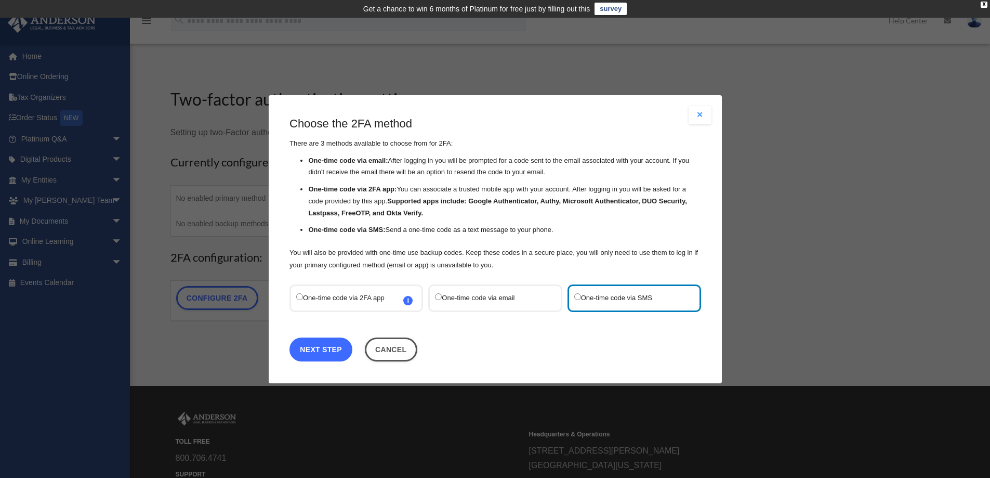
click at [317, 349] on link "Next Step" at bounding box center [320, 349] width 63 height 24
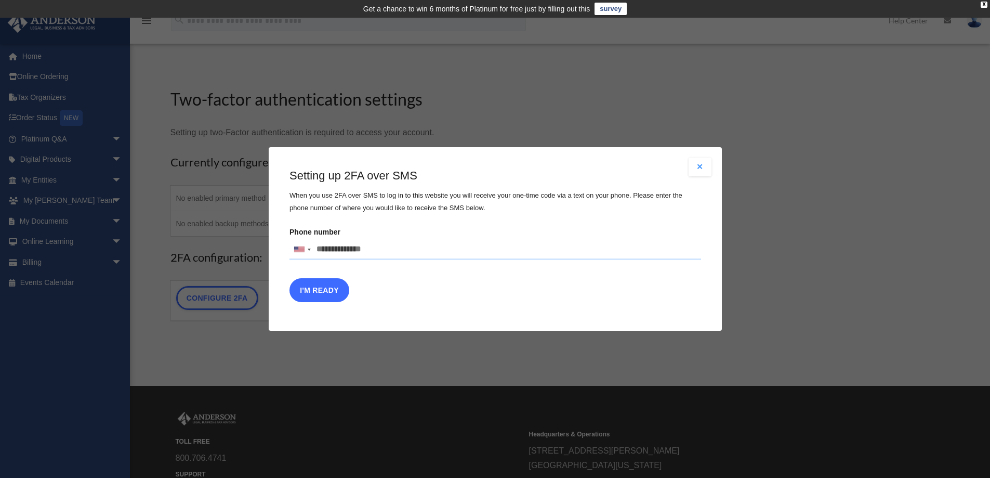
click at [308, 288] on button "I'm Ready" at bounding box center [319, 290] width 60 height 24
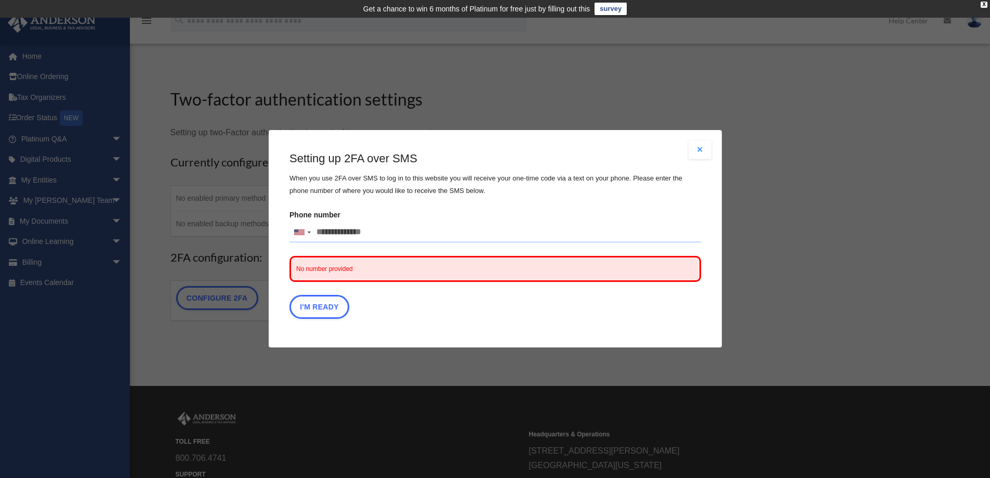
click at [396, 267] on span "No number provided" at bounding box center [495, 269] width 412 height 26
click at [314, 306] on button "I'm Ready" at bounding box center [319, 307] width 60 height 24
click at [347, 237] on input "Phone number United States +1 United Kingdom +44 Afghanistan (‫افغانستان‬‎) +93…" at bounding box center [495, 232] width 412 height 21
click at [392, 236] on input "Phone number United States +1 United Kingdom +44 Afghanistan (‫افغانستان‬‎) +93…" at bounding box center [495, 232] width 412 height 21
drag, startPoint x: 379, startPoint y: 227, endPoint x: 389, endPoint y: 232, distance: 11.0
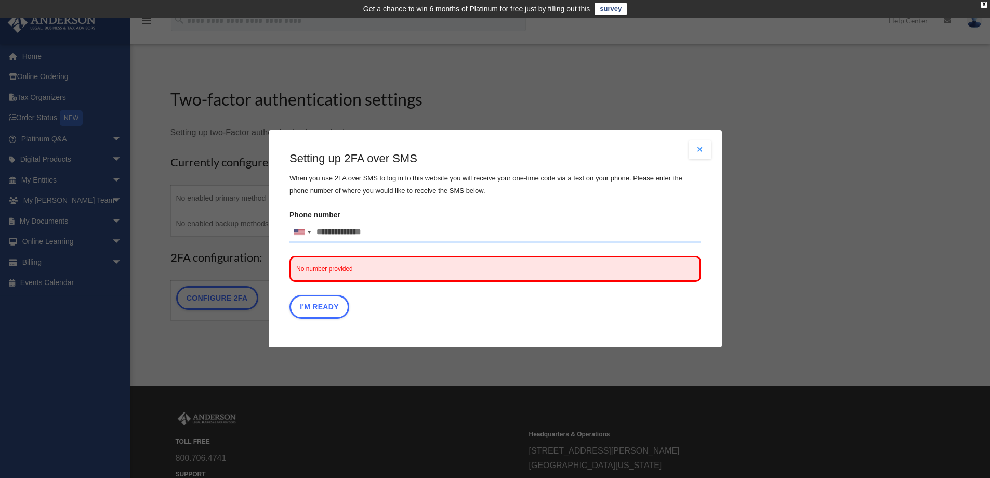
click at [379, 228] on input "Phone number United States +1 United Kingdom +44 Afghanistan (‫افغانستان‬‎) +93…" at bounding box center [495, 232] width 412 height 21
click at [382, 236] on input "Phone number United States +1 United Kingdom +44 Afghanistan (‫افغانستان‬‎) +93…" at bounding box center [495, 232] width 412 height 21
click at [345, 227] on input "Phone number United States +1 United Kingdom +44 Afghanistan (‫افغانستان‬‎) +93…" at bounding box center [495, 232] width 412 height 21
click at [356, 234] on input "Phone number United States +1 United Kingdom +44 Afghanistan (‫افغانستان‬‎) +93…" at bounding box center [495, 232] width 412 height 21
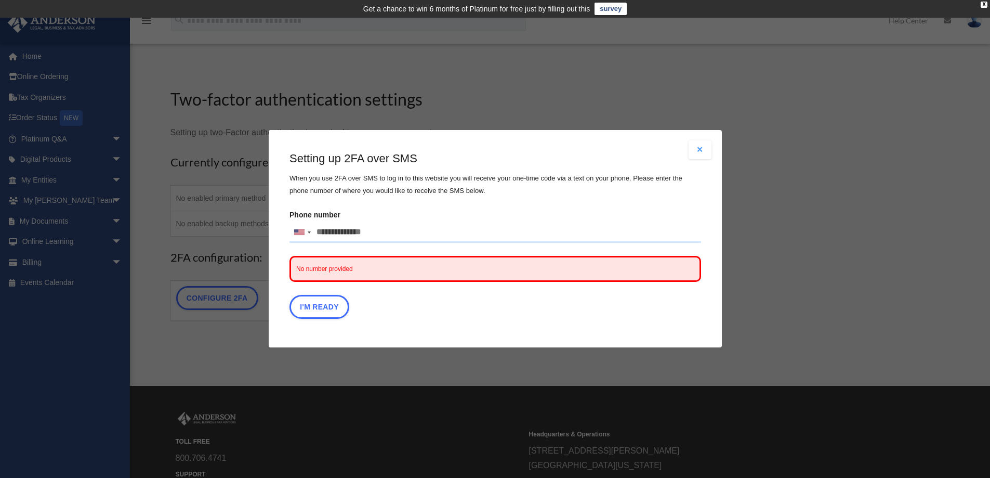
click at [358, 232] on input "Phone number United States +1 United Kingdom +44 Afghanistan (‫افغانستان‬‎) +93…" at bounding box center [495, 232] width 412 height 21
click at [360, 229] on input "Phone number United States +1 United Kingdom +44 Afghanistan (‫افغانستان‬‎) +93…" at bounding box center [495, 232] width 412 height 21
drag, startPoint x: 362, startPoint y: 227, endPoint x: 375, endPoint y: 225, distance: 13.2
click at [375, 225] on input "Phone number United States +1 United Kingdom +44 Afghanistan (‫افغانستان‬‎) +93…" at bounding box center [495, 232] width 412 height 21
click at [373, 235] on input "Phone number United States +1 United Kingdom +44 Afghanistan (‫افغانستان‬‎) +93…" at bounding box center [495, 232] width 412 height 21
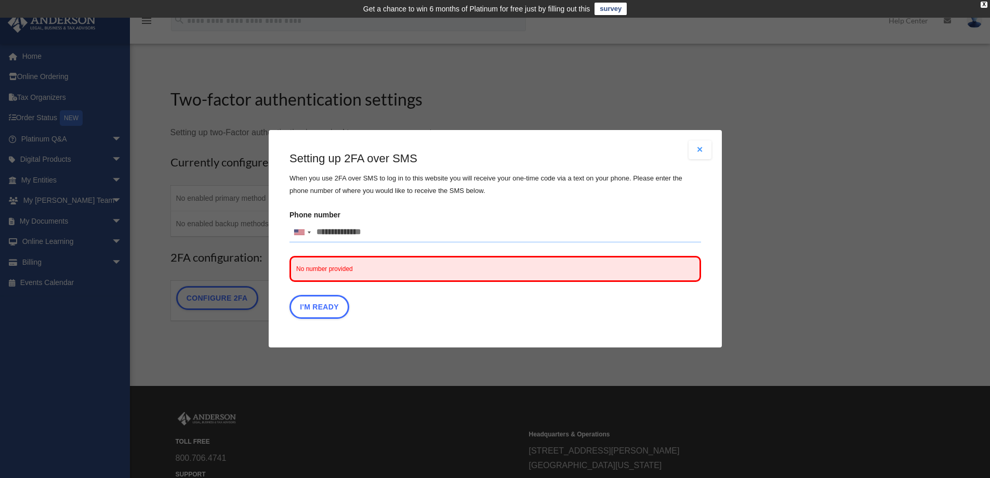
click at [375, 237] on input "Phone number United States +1 United Kingdom +44 Afghanistan (‫افغانستان‬‎) +93…" at bounding box center [495, 232] width 412 height 21
click at [359, 267] on span "No number provided" at bounding box center [495, 269] width 412 height 26
click at [351, 235] on input "Phone number United States +1 United Kingdom +44 Afghanistan (‫افغانستان‬‎) +93…" at bounding box center [495, 232] width 412 height 21
click at [305, 234] on div at bounding box center [302, 232] width 24 height 20
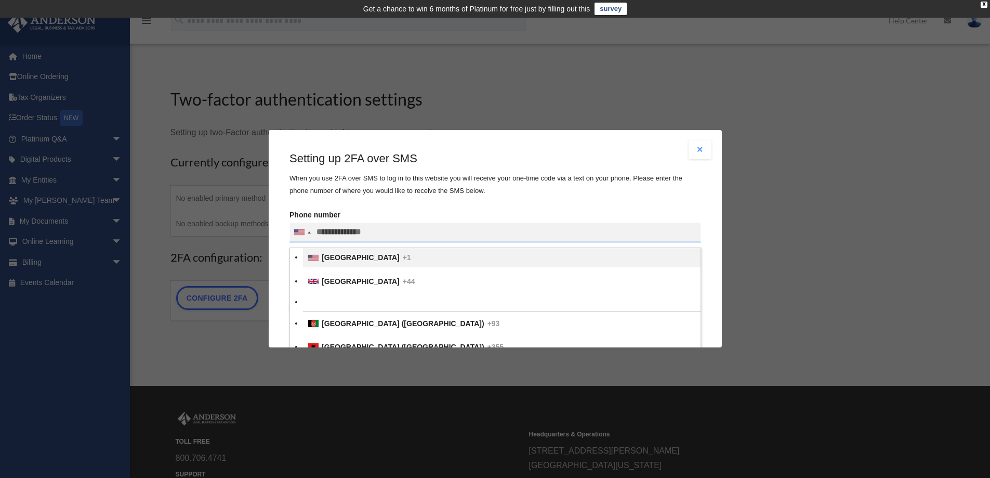
click at [305, 232] on div at bounding box center [495, 232] width 411 height 20
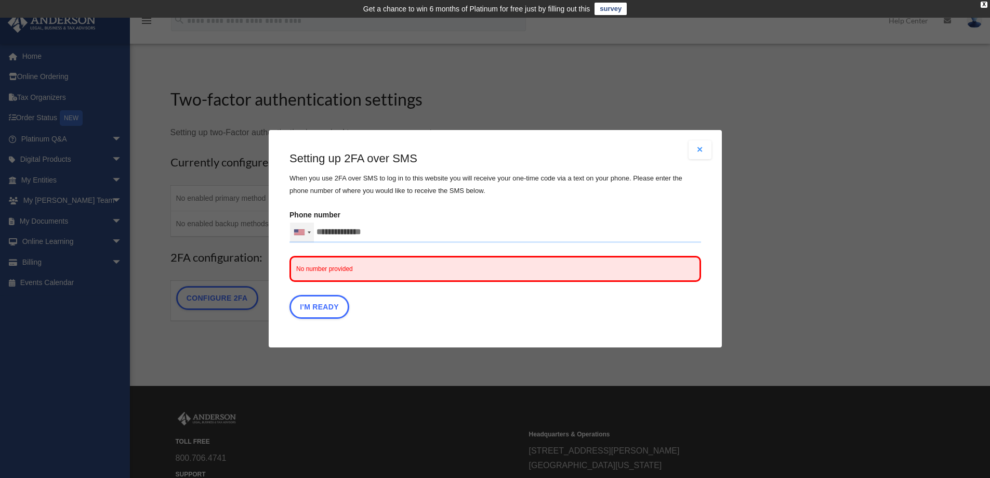
click at [305, 232] on div at bounding box center [302, 232] width 24 height 20
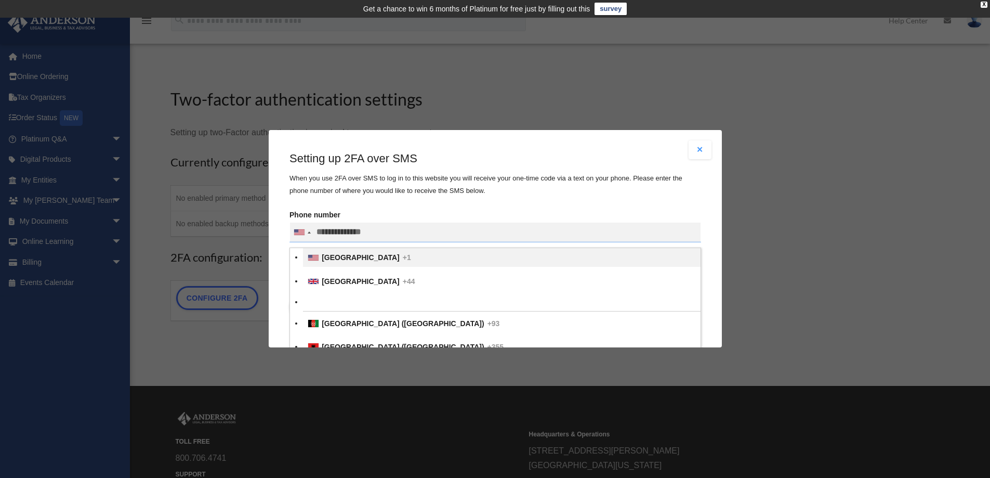
click at [324, 258] on span "United States" at bounding box center [361, 258] width 78 height 8
click at [0, 0] on input "text" at bounding box center [0, 0] width 0 height 0
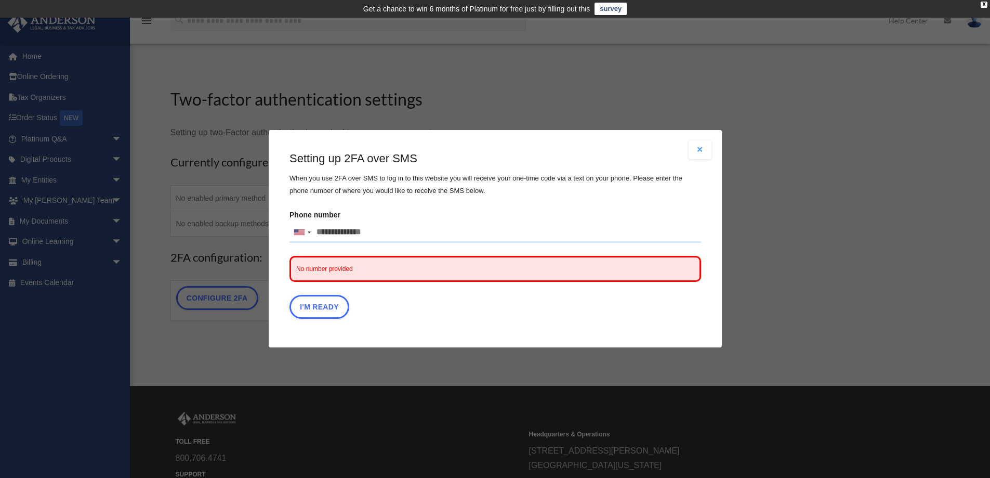
click at [345, 235] on input "Phone number United States +1 United Kingdom +44 Afghanistan (‫افغانستان‬‎) +93…" at bounding box center [495, 232] width 412 height 21
click at [402, 291] on div "Setting up 2FA over SMS When you use 2FA over SMS to log in to this website you…" at bounding box center [495, 237] width 412 height 173
drag, startPoint x: 486, startPoint y: 257, endPoint x: 480, endPoint y: 255, distance: 6.1
click at [486, 258] on span "No number provided" at bounding box center [495, 269] width 412 height 26
click at [332, 233] on input "**********" at bounding box center [495, 232] width 412 height 21
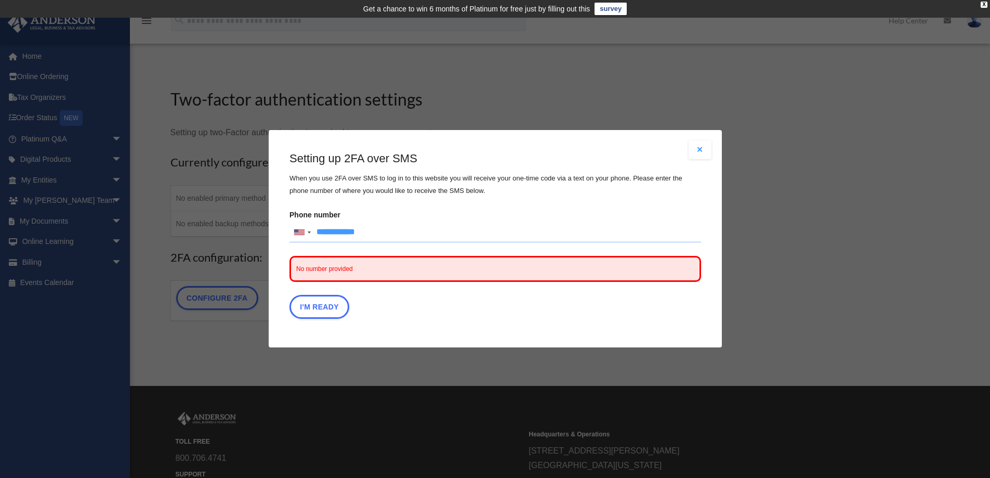
drag, startPoint x: 374, startPoint y: 231, endPoint x: 418, endPoint y: 240, distance: 45.6
click at [374, 232] on input "**********" at bounding box center [495, 232] width 412 height 21
type input "**********"
click at [312, 301] on button "I'm Ready" at bounding box center [319, 307] width 60 height 24
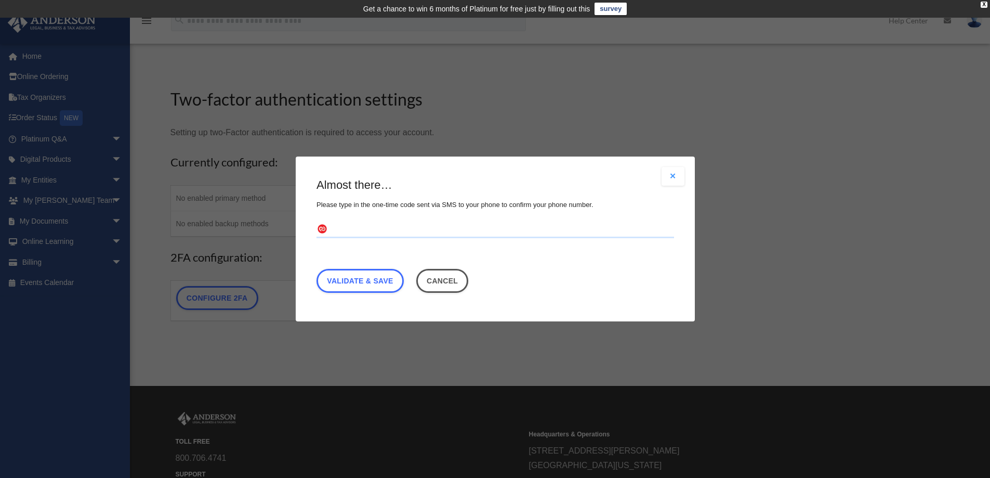
click at [356, 231] on input "text" at bounding box center [495, 229] width 358 height 17
type input "******"
click at [355, 288] on link "Validate & Save" at bounding box center [359, 281] width 87 height 24
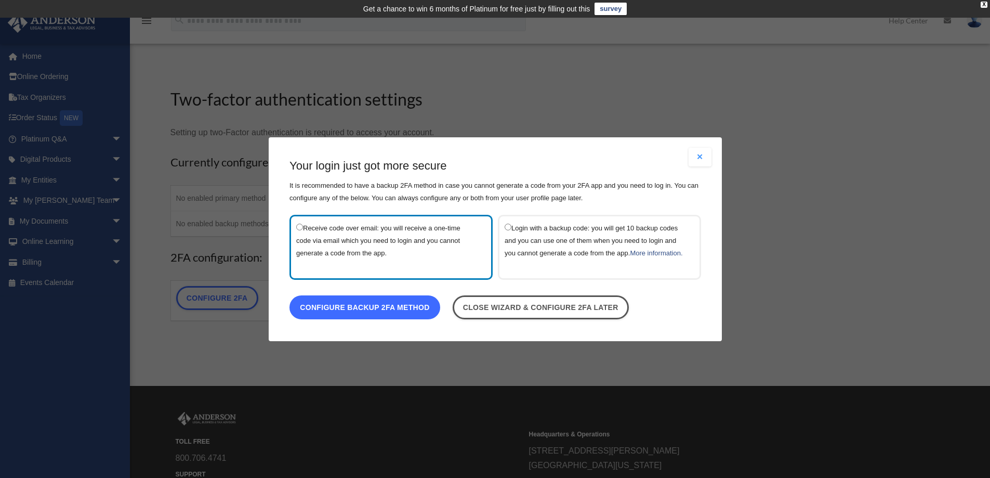
click at [387, 319] on link "Configure backup 2FA method" at bounding box center [364, 307] width 151 height 24
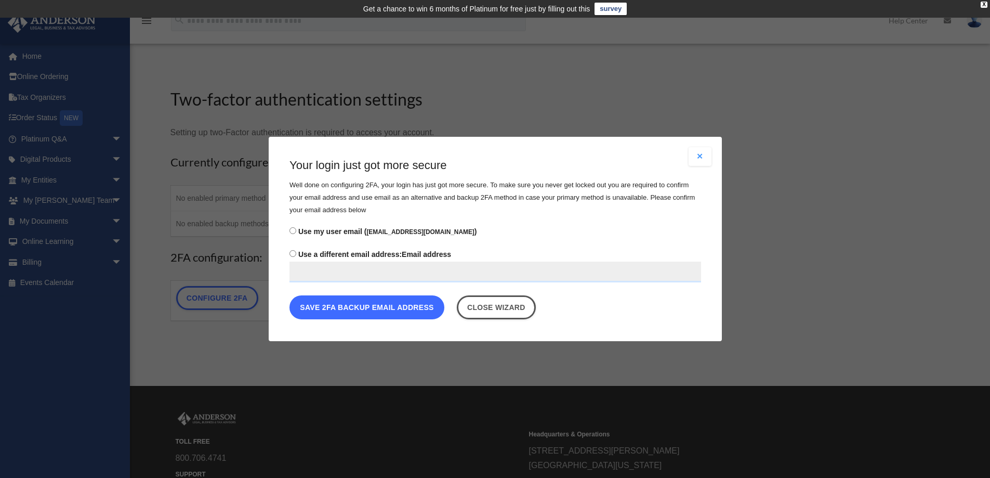
click at [400, 311] on button "Save 2FA backup email address" at bounding box center [366, 307] width 155 height 24
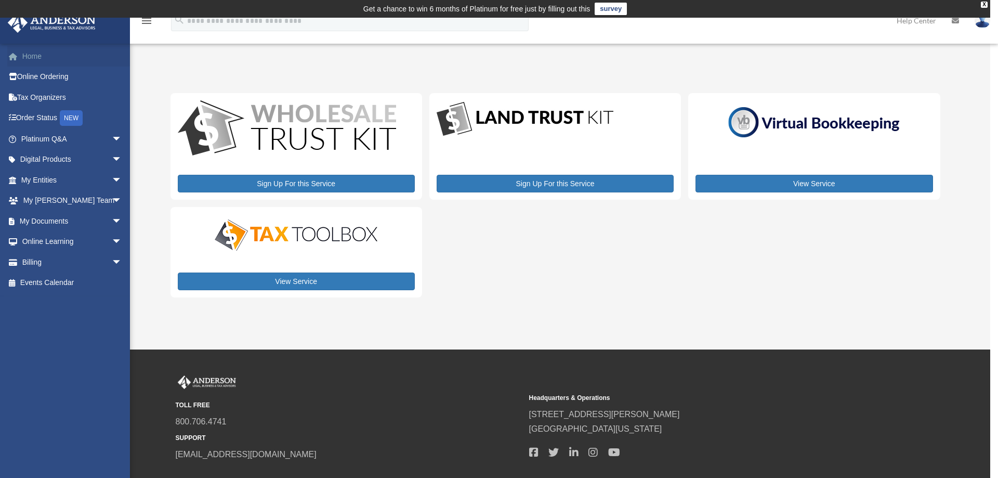
click at [34, 60] on link "Home" at bounding box center [72, 56] width 130 height 21
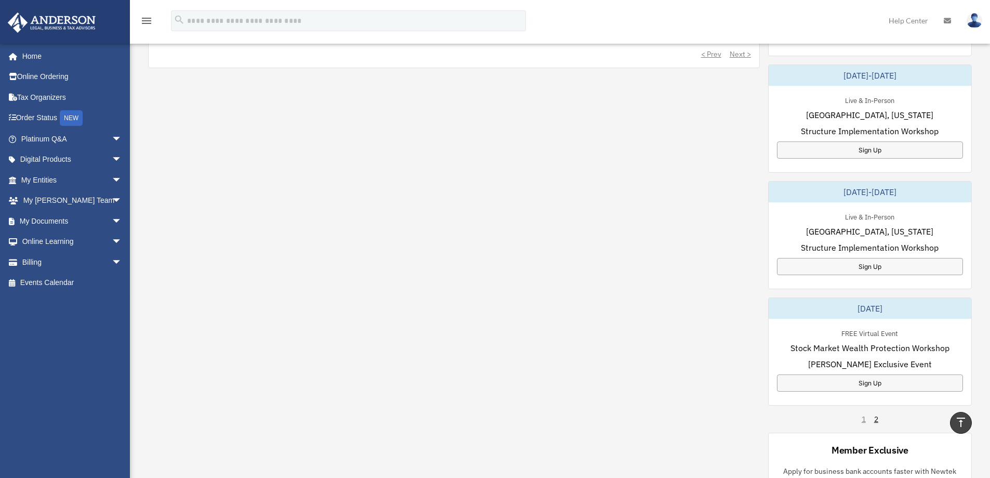
scroll to position [468, 0]
click at [878, 415] on link "2" at bounding box center [876, 417] width 4 height 10
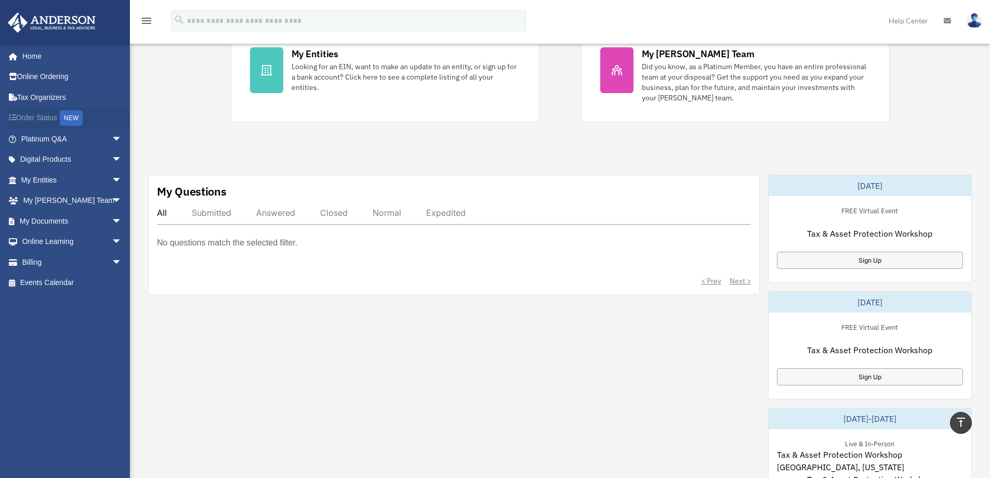
scroll to position [156, 0]
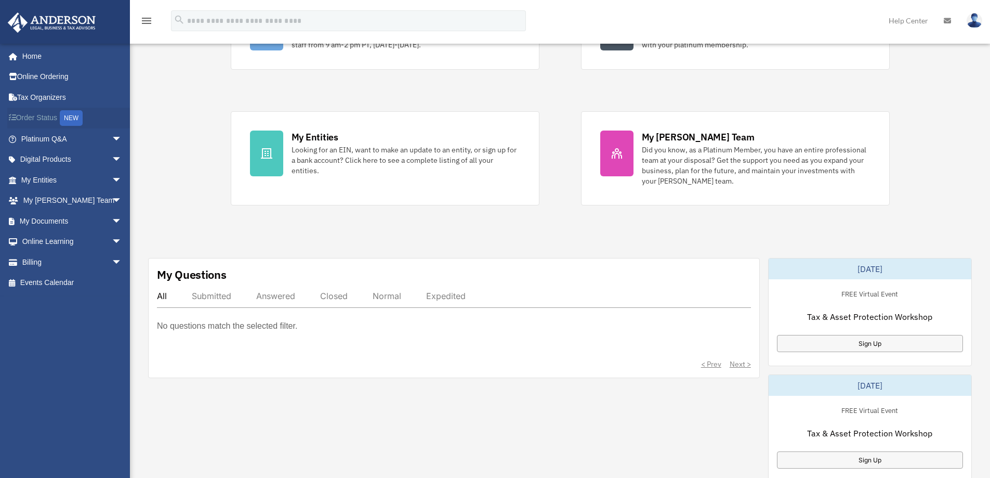
click at [36, 116] on link "Order Status NEW" at bounding box center [72, 118] width 130 height 21
click at [67, 116] on div "NEW" at bounding box center [71, 118] width 23 height 16
click at [38, 118] on link "Order Status NEW" at bounding box center [72, 118] width 130 height 21
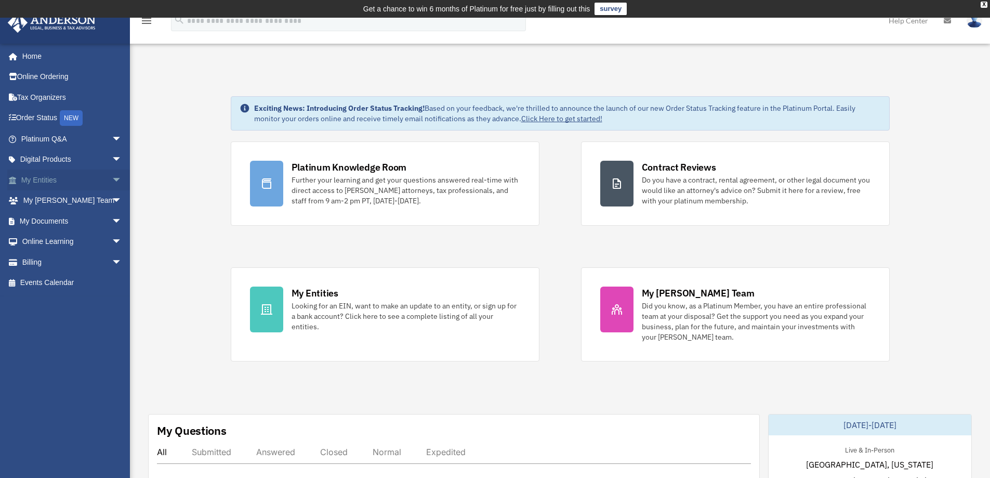
click at [97, 177] on link "My Entities arrow_drop_down" at bounding box center [72, 179] width 130 height 21
click at [112, 177] on span "arrow_drop_down" at bounding box center [122, 179] width 21 height 21
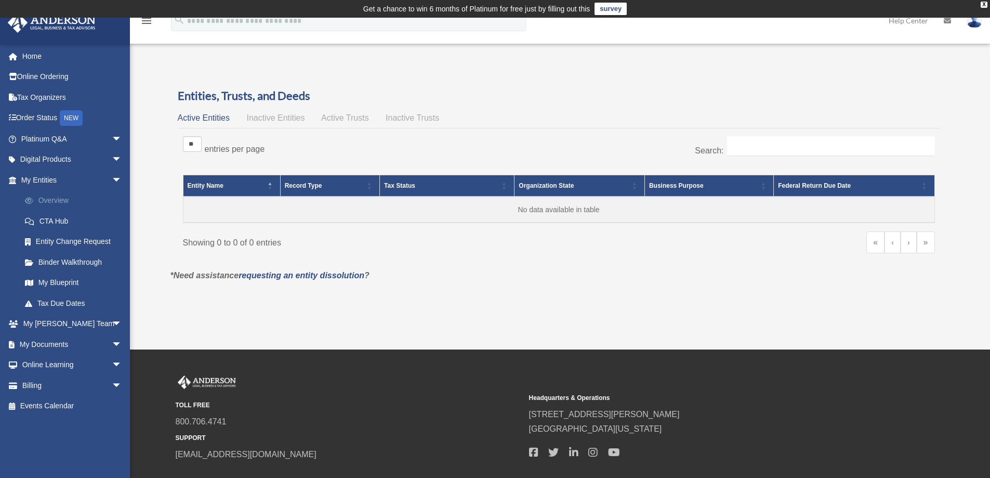
click at [73, 196] on link "Overview" at bounding box center [76, 200] width 123 height 21
click at [49, 218] on link "CTA Hub" at bounding box center [76, 220] width 123 height 21
click at [67, 261] on link "Binder Walkthrough" at bounding box center [76, 262] width 123 height 21
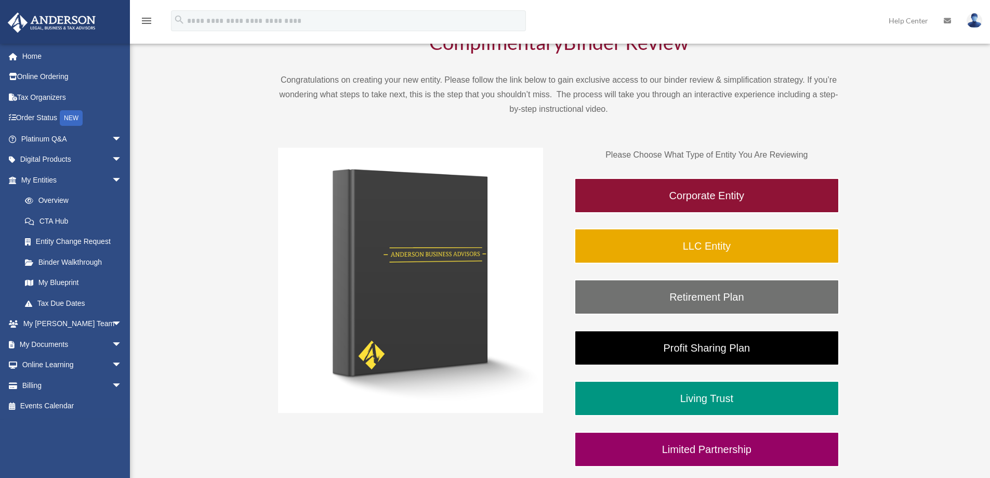
scroll to position [104, 0]
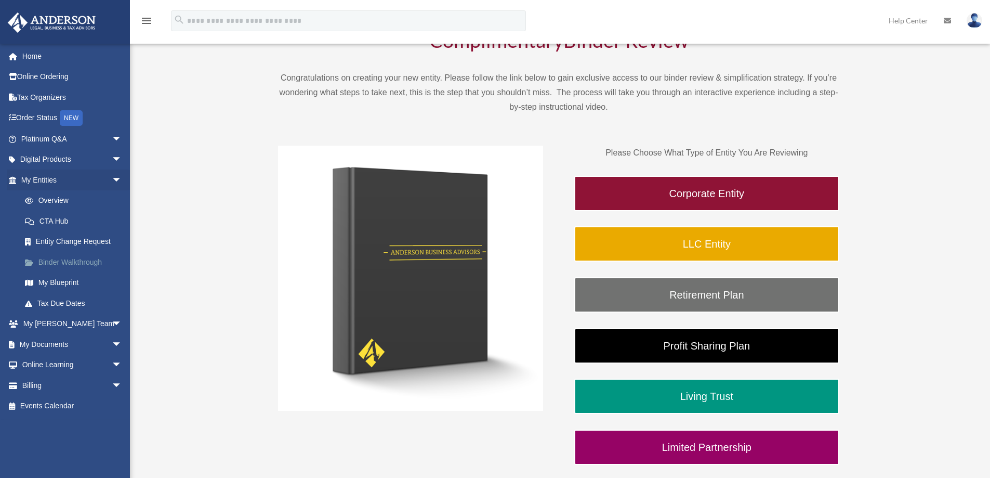
click at [82, 263] on link "Binder Walkthrough" at bounding box center [76, 262] width 123 height 21
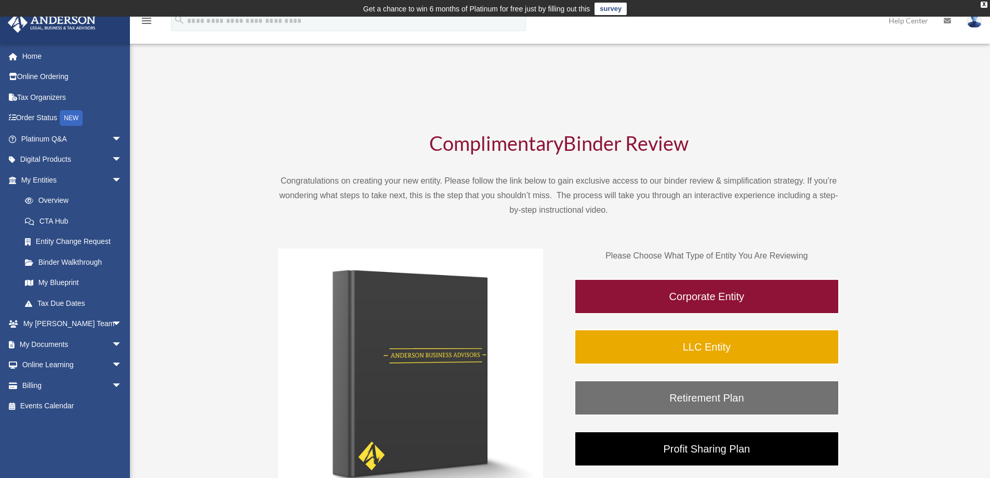
click at [60, 280] on link "My Blueprint" at bounding box center [76, 282] width 123 height 21
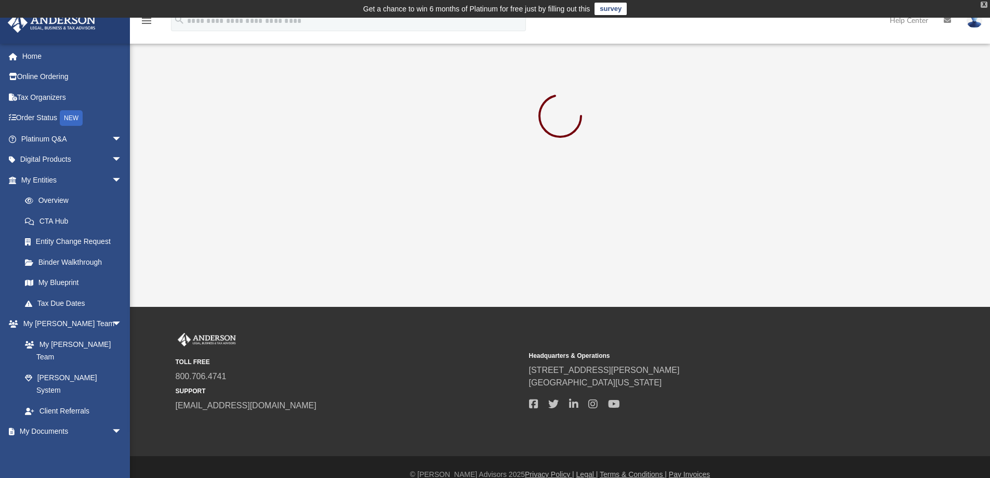
click at [986, 3] on div "X" at bounding box center [984, 5] width 7 height 6
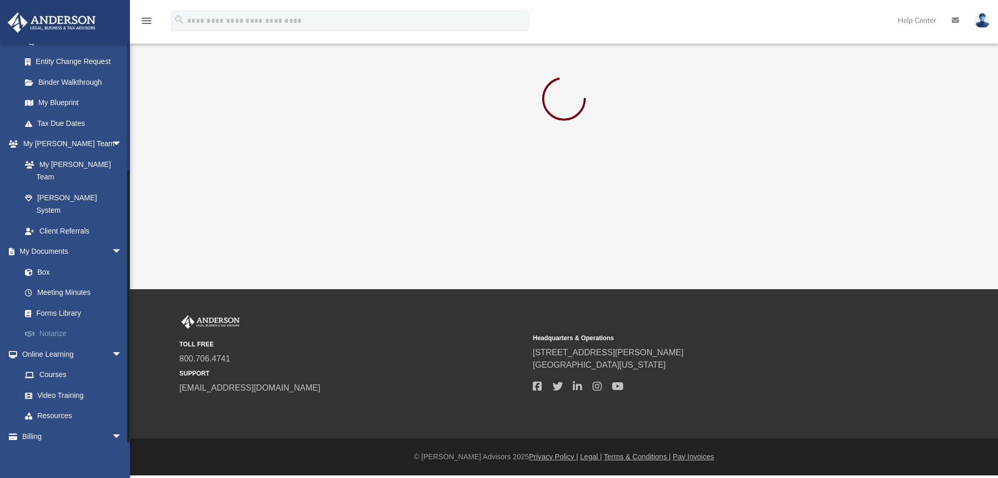
scroll to position [181, 0]
click at [549, 208] on div "App [EMAIL_ADDRESS][DOMAIN_NAME] Sign Out [EMAIL_ADDRESS][DOMAIN_NAME] Home Onl…" at bounding box center [499, 144] width 998 height 289
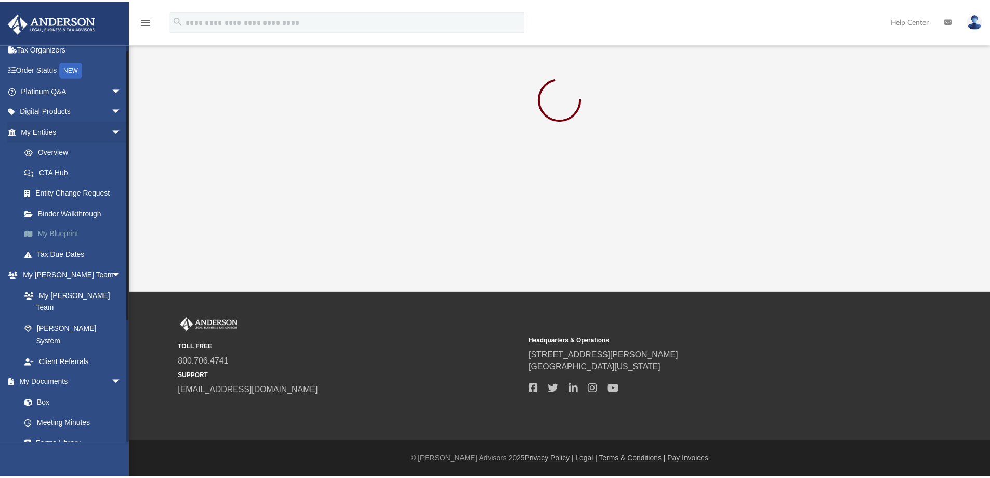
scroll to position [52, 0]
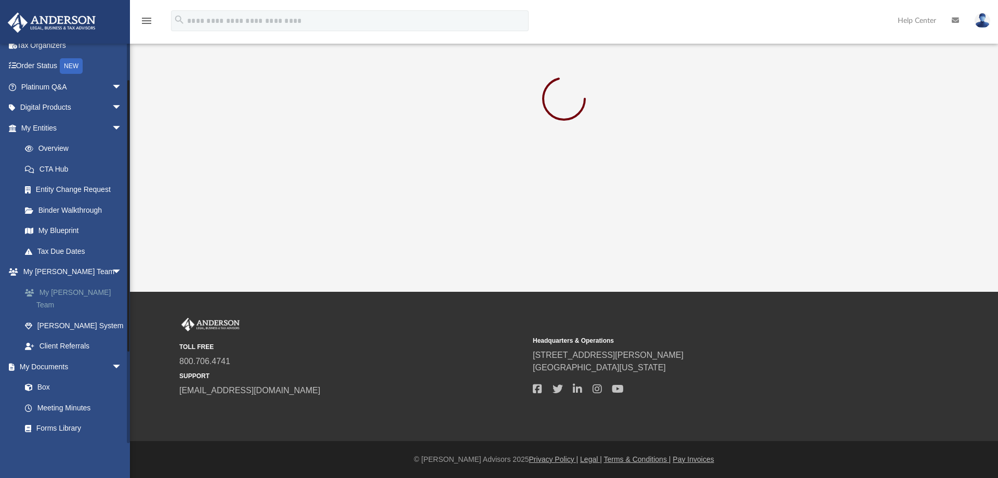
click at [77, 288] on link "My [PERSON_NAME] Team" at bounding box center [76, 298] width 123 height 33
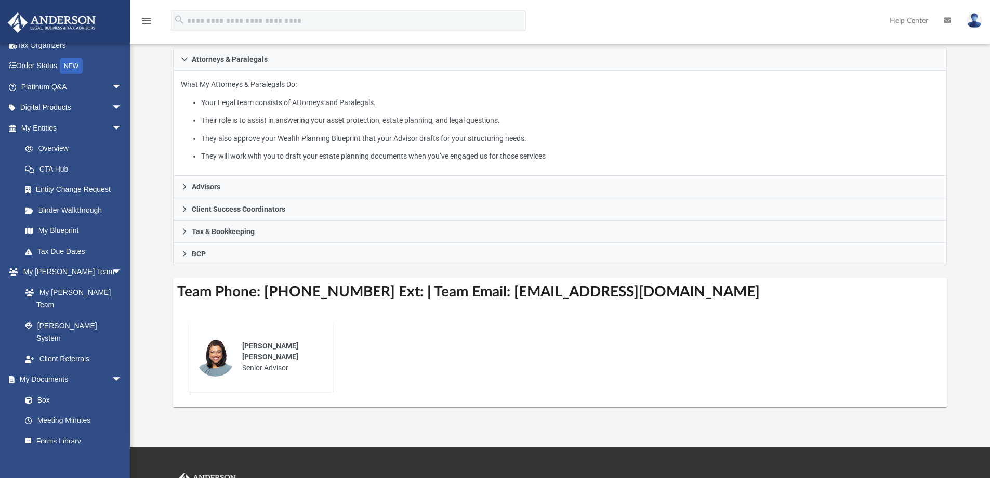
scroll to position [156, 0]
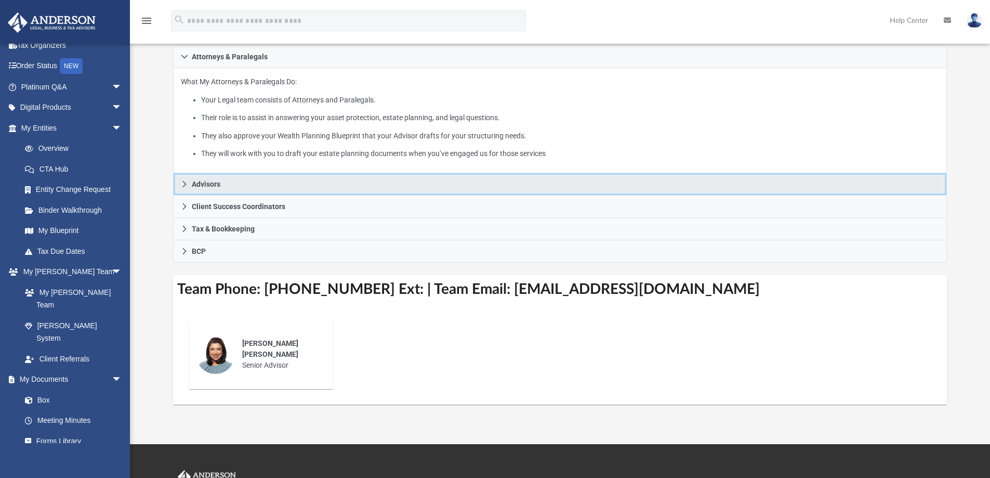
click at [186, 188] on icon at bounding box center [184, 183] width 7 height 7
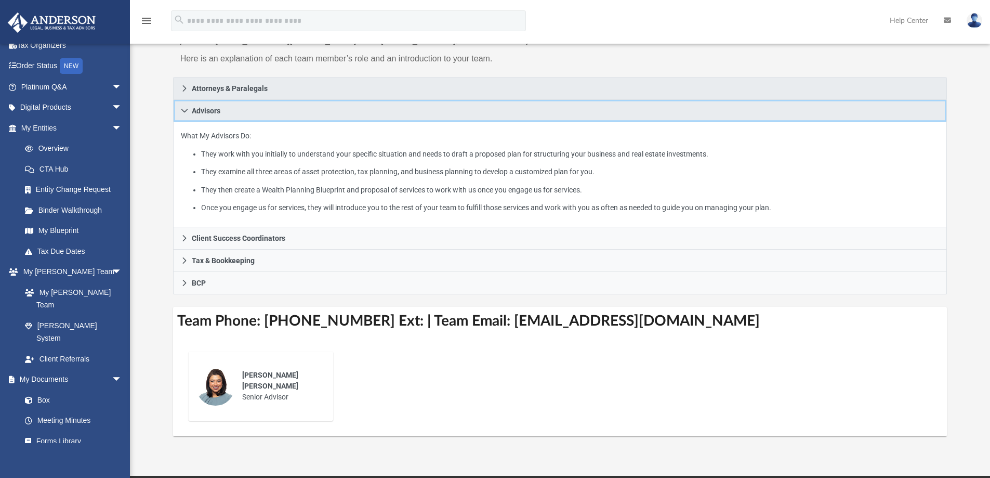
scroll to position [0, 0]
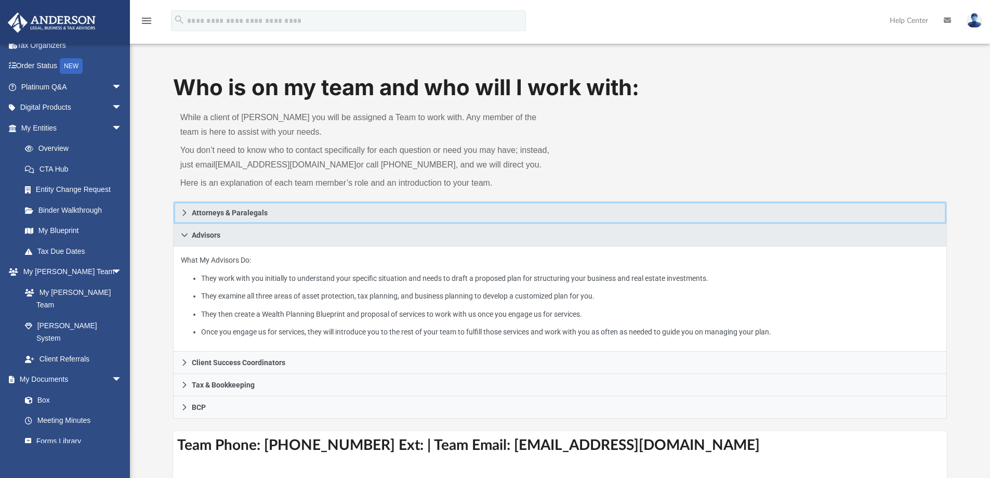
click at [188, 209] on icon at bounding box center [184, 212] width 7 height 7
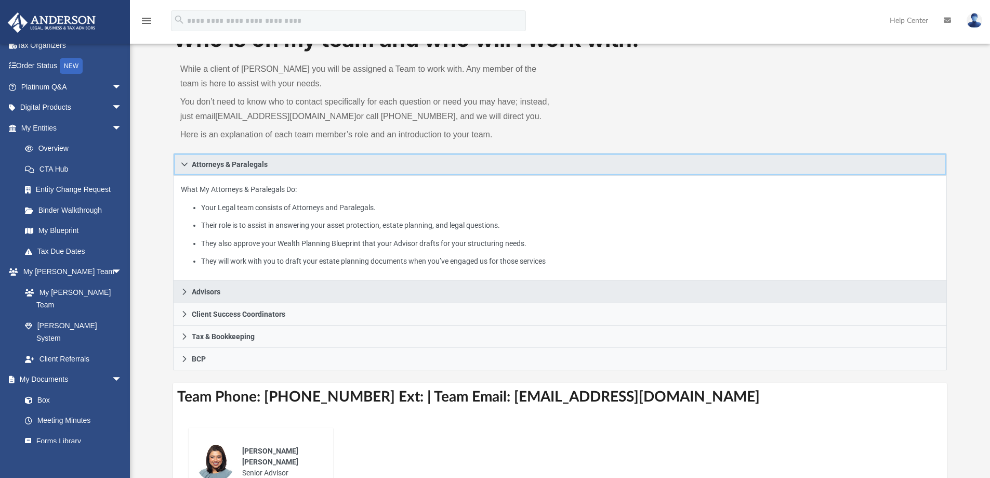
scroll to position [52, 0]
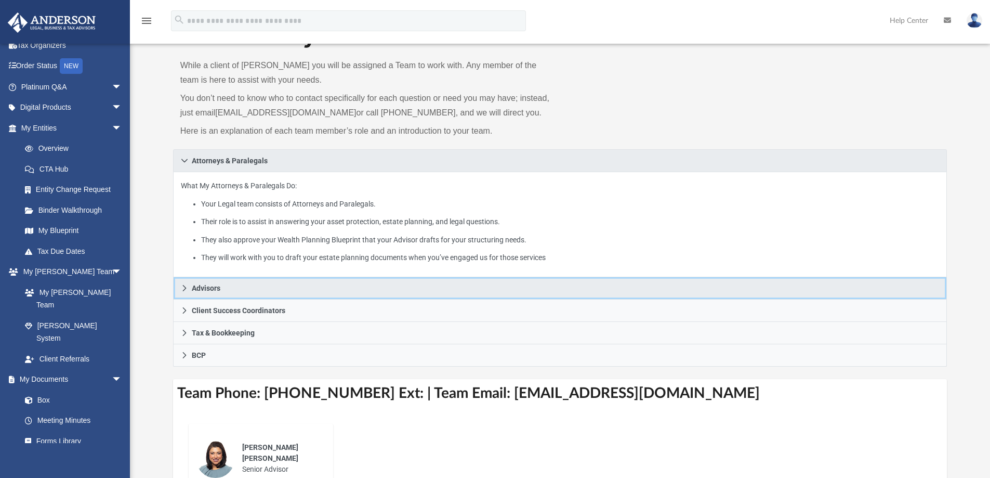
click at [185, 285] on icon at bounding box center [184, 287] width 7 height 7
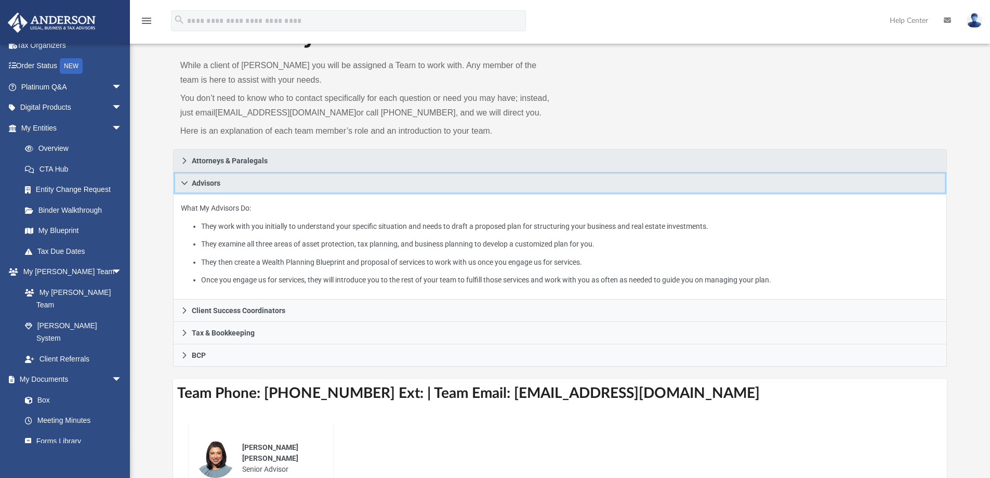
click at [185, 181] on icon at bounding box center [184, 182] width 7 height 7
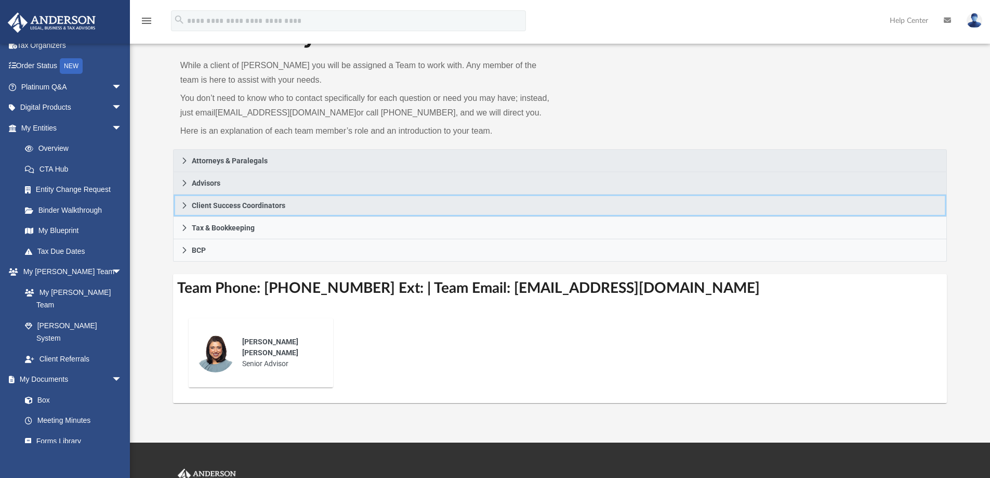
click at [191, 206] on link "Client Success Coordinators" at bounding box center [560, 205] width 774 height 22
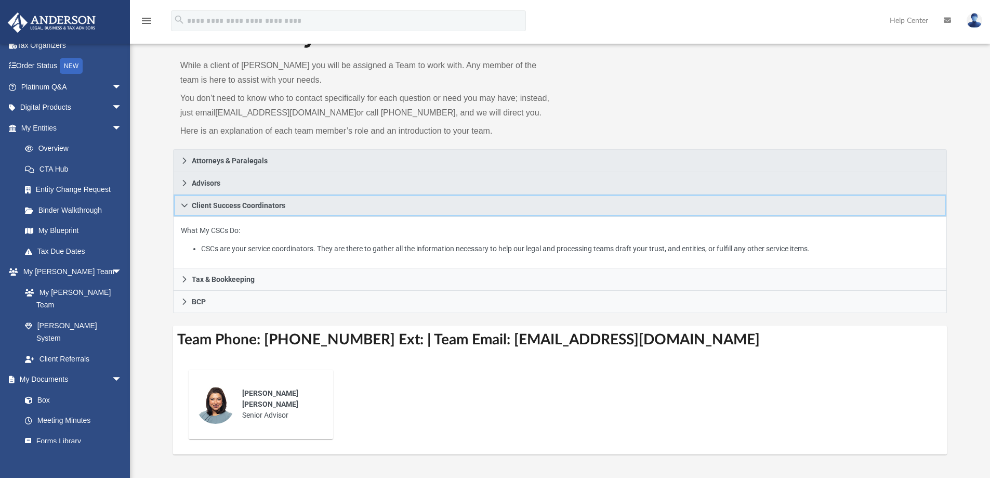
click at [191, 206] on link "Client Success Coordinators" at bounding box center [560, 205] width 774 height 22
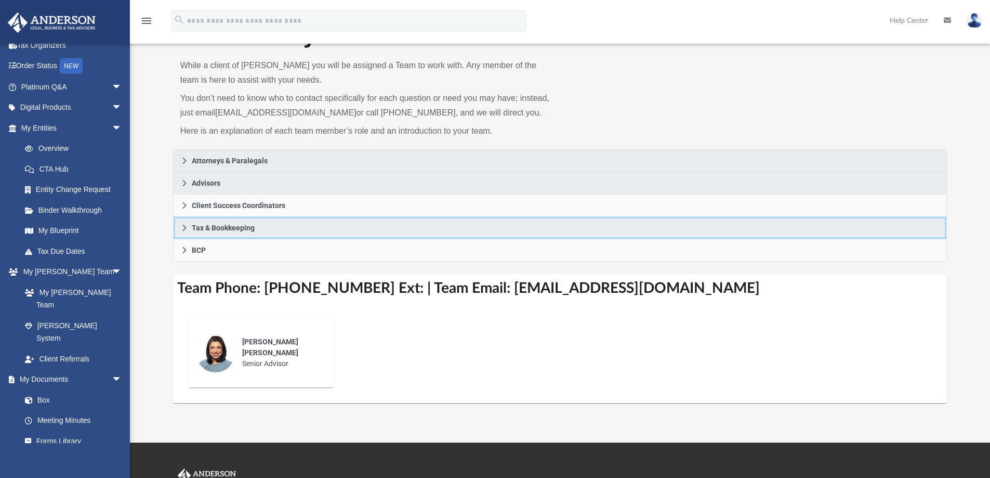
click at [185, 229] on icon at bounding box center [184, 227] width 4 height 6
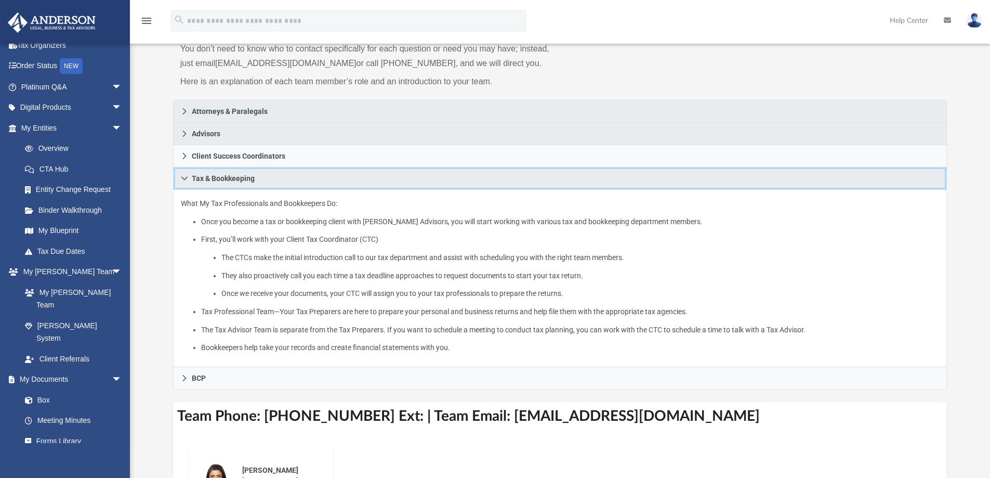
scroll to position [104, 0]
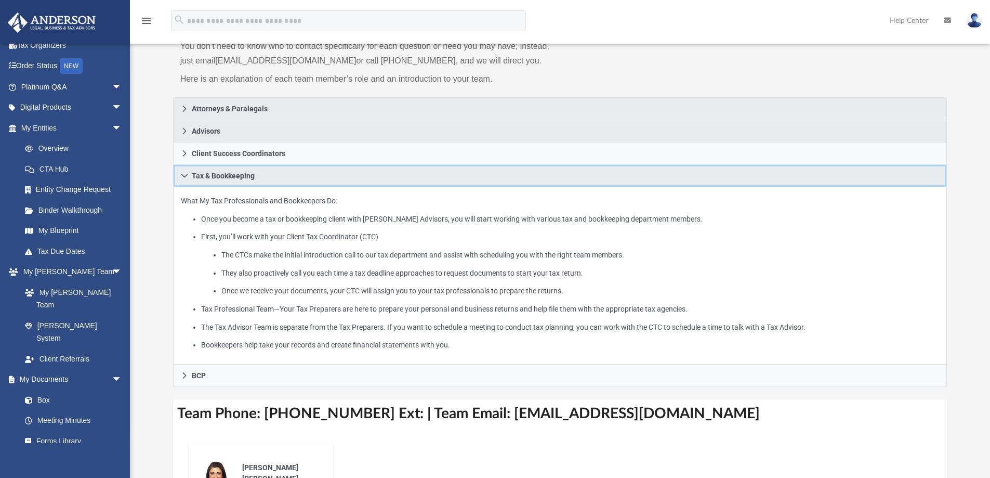
click at [184, 179] on icon at bounding box center [184, 175] width 7 height 7
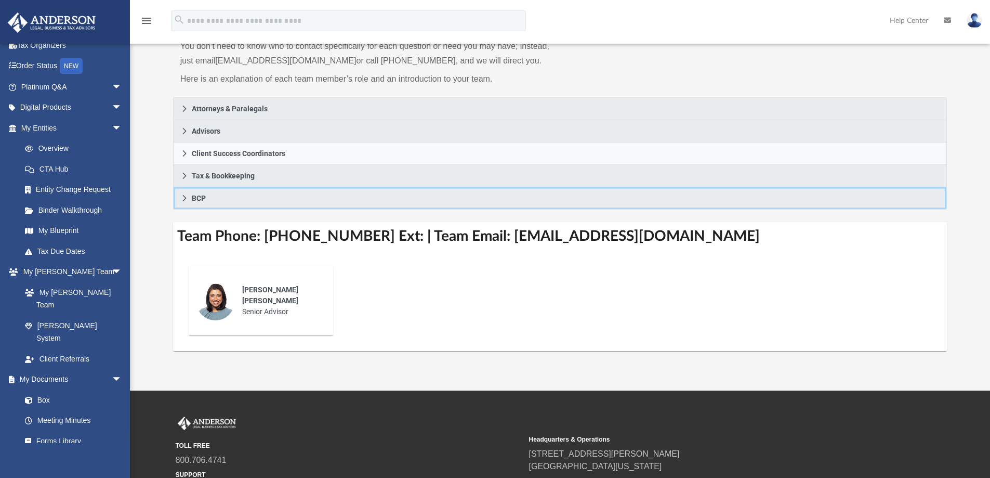
click at [191, 204] on link "BCP" at bounding box center [560, 198] width 774 height 22
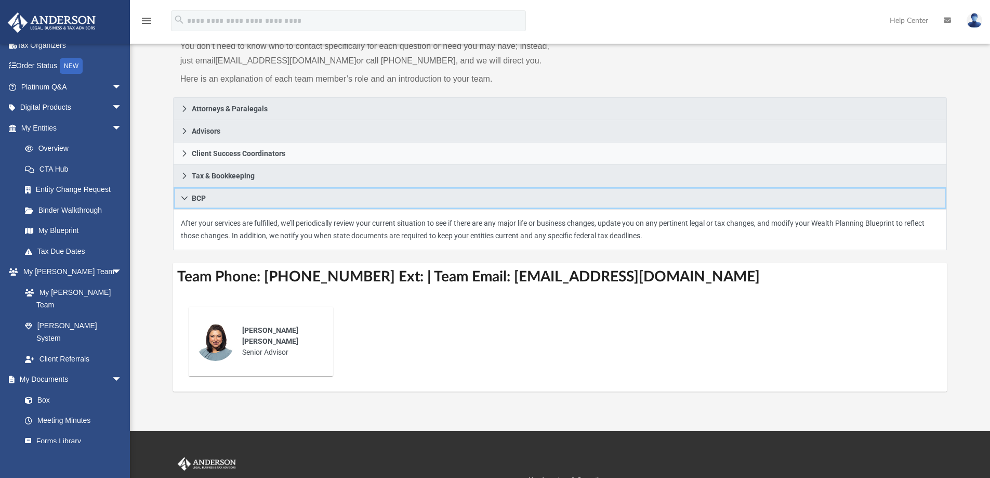
click at [192, 200] on span "BCP" at bounding box center [199, 197] width 14 height 7
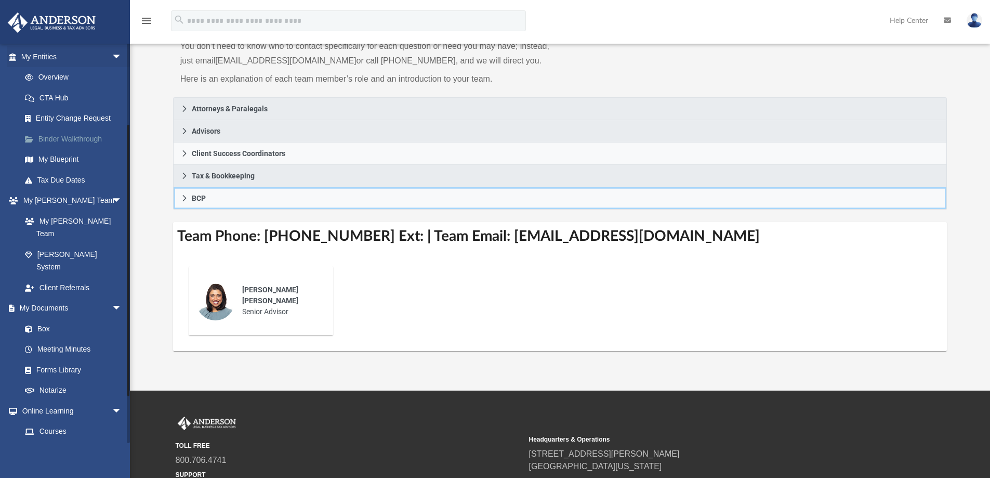
scroll to position [156, 0]
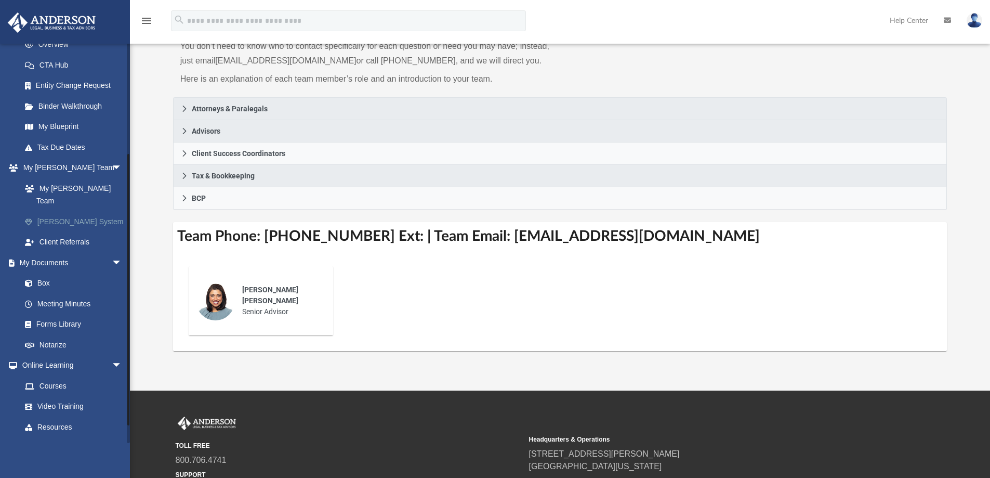
click at [79, 211] on link "[PERSON_NAME] System" at bounding box center [76, 221] width 123 height 21
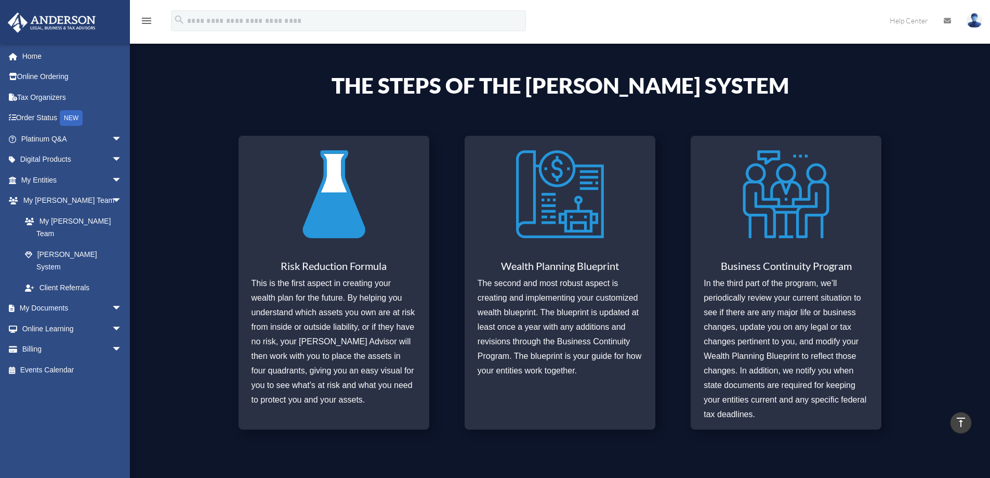
scroll to position [364, 0]
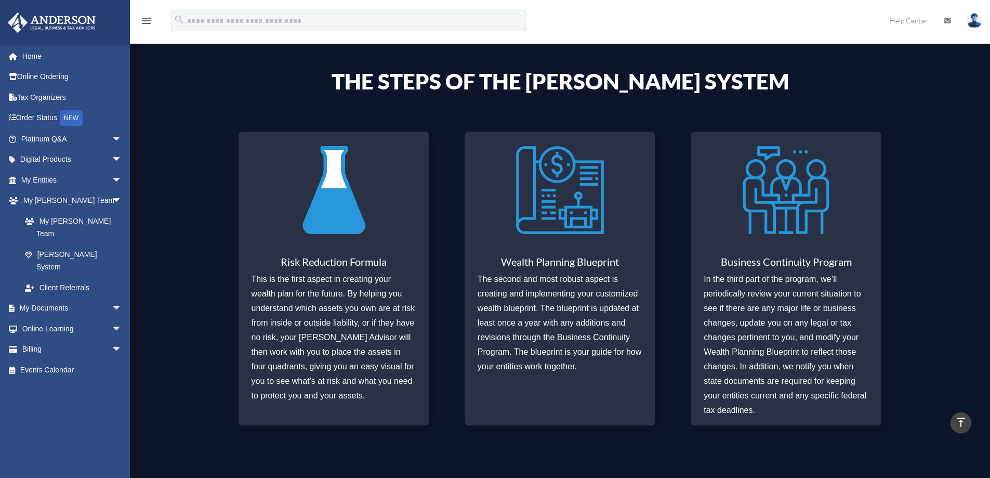
drag, startPoint x: 358, startPoint y: 287, endPoint x: 395, endPoint y: 289, distance: 37.5
click at [358, 287] on p "This is the first aspect in creating your wealth plan for the future. By helpin…" at bounding box center [334, 337] width 165 height 131
click at [539, 303] on p "The second and most robust aspect is creating and implementing your customized …" at bounding box center [560, 323] width 165 height 102
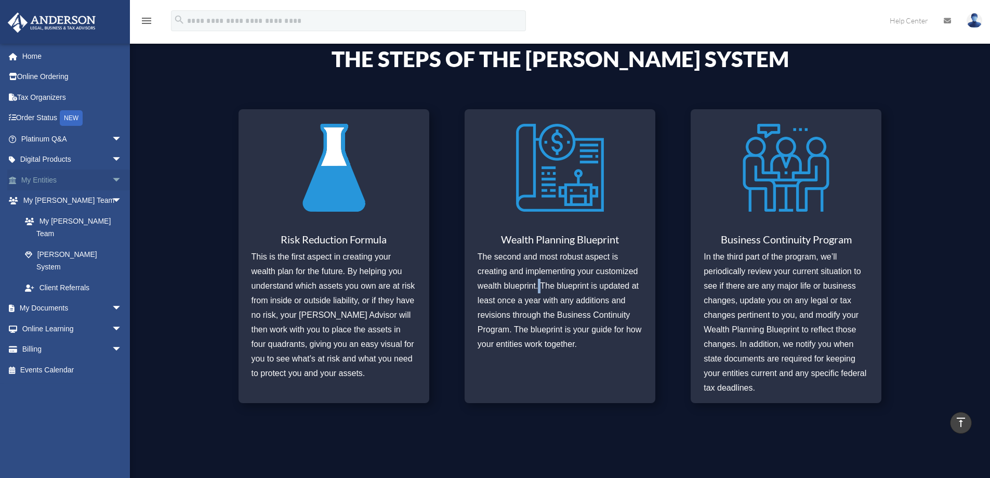
scroll to position [416, 0]
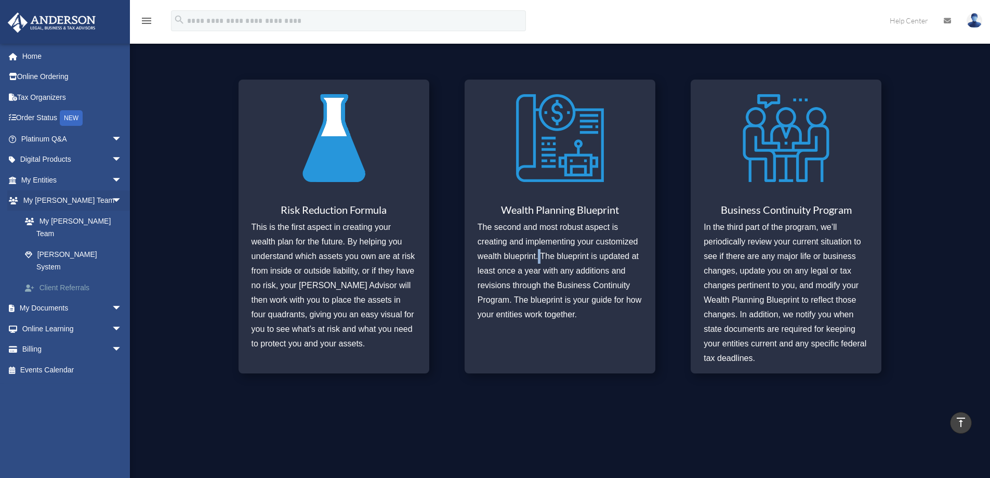
click at [70, 277] on link "Client Referrals" at bounding box center [76, 287] width 123 height 21
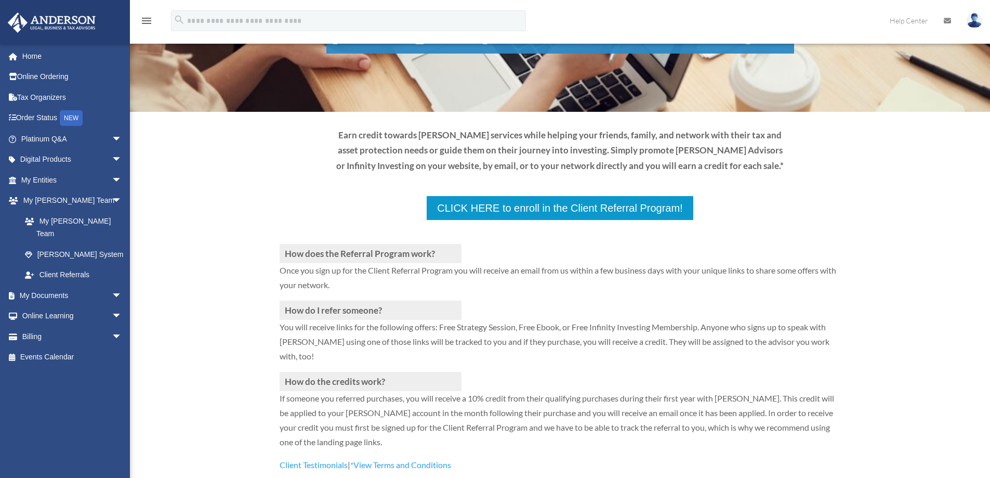
scroll to position [52, 0]
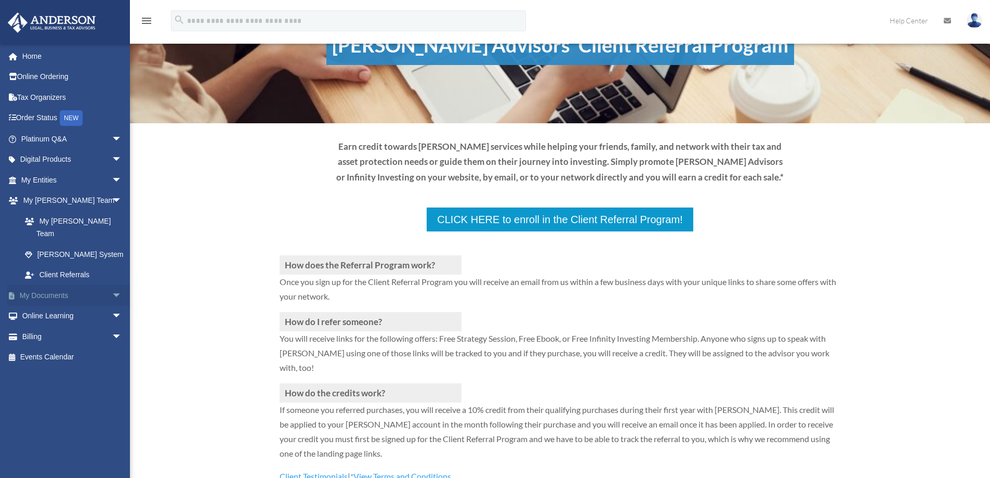
click at [62, 285] on link "My Documents arrow_drop_down" at bounding box center [72, 295] width 130 height 21
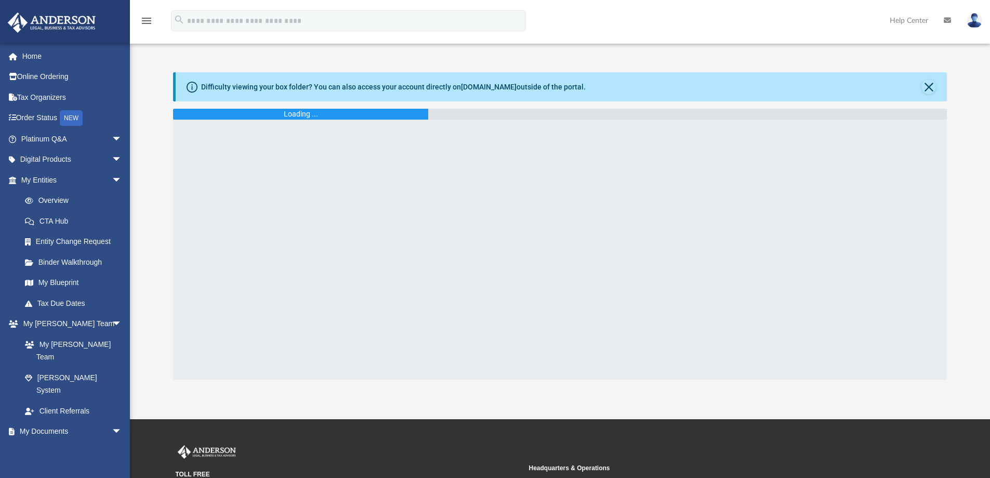
click at [472, 113] on div "Loading ..." at bounding box center [560, 114] width 774 height 11
click at [925, 89] on button "Close" at bounding box center [928, 87] width 15 height 15
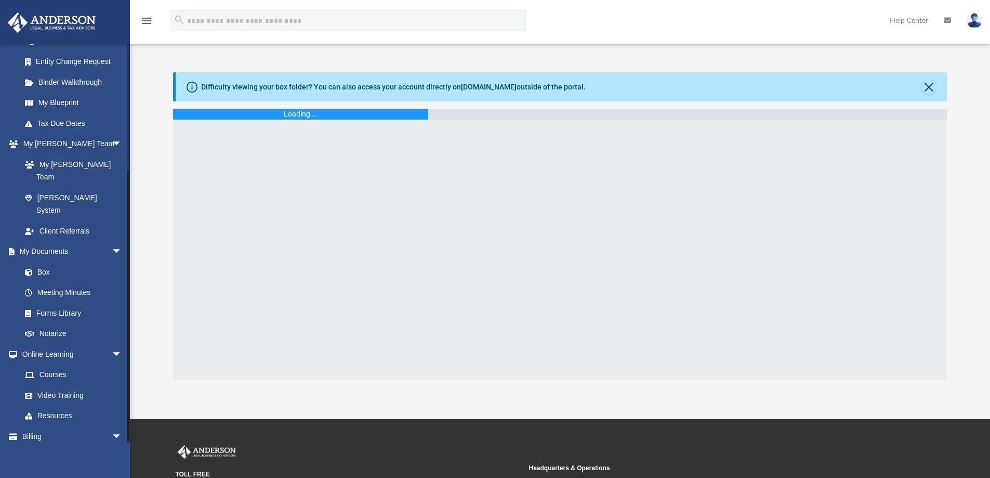
scroll to position [181, 0]
click at [74, 281] on link "Meeting Minutes" at bounding box center [76, 291] width 123 height 21
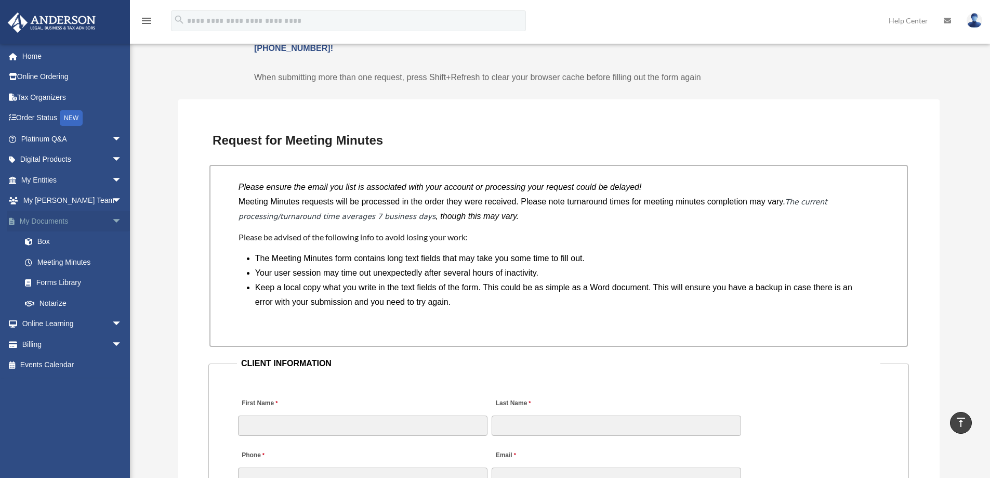
scroll to position [728, 0]
click at [72, 282] on link "Forms Library" at bounding box center [76, 282] width 123 height 21
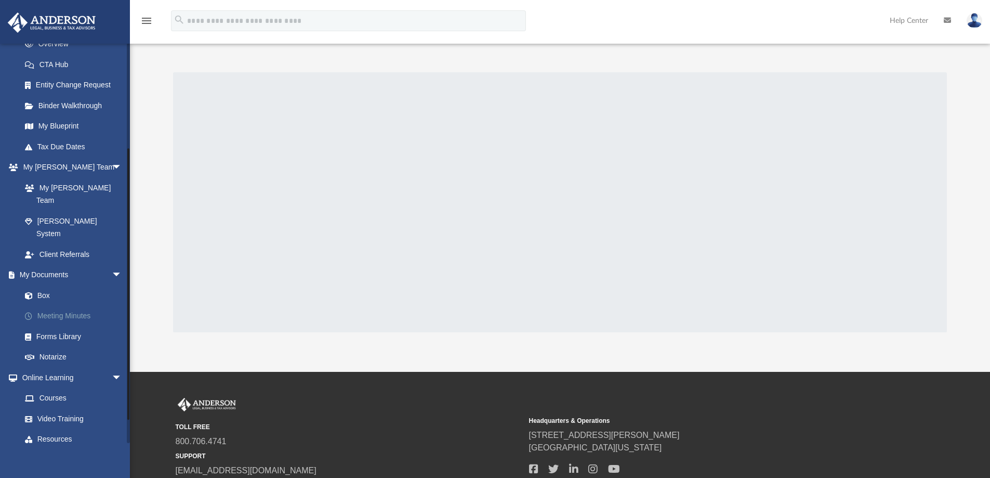
scroll to position [181, 0]
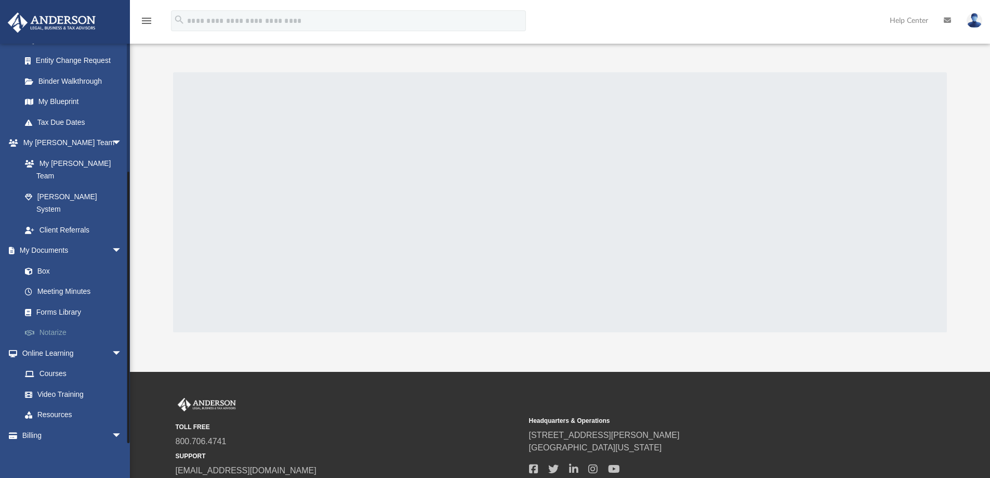
click at [71, 322] on link "Notarize" at bounding box center [76, 332] width 123 height 21
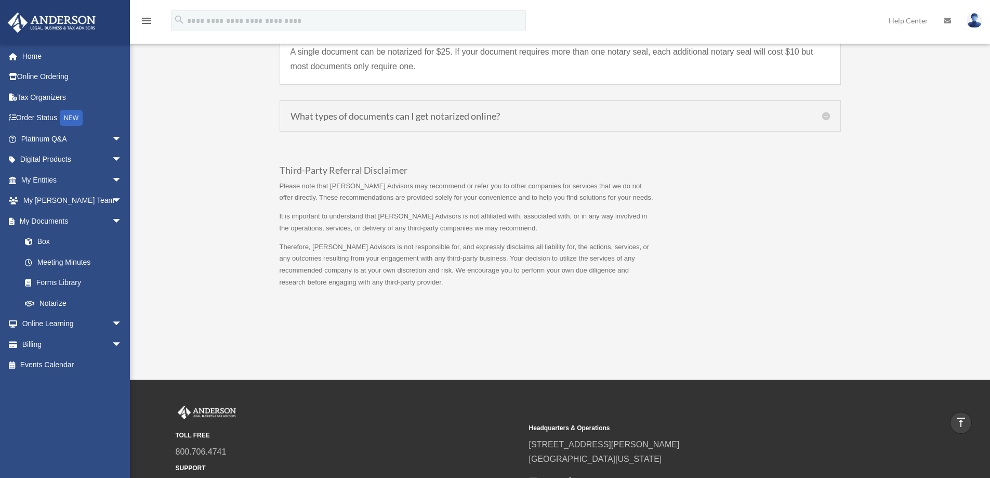
scroll to position [935, 0]
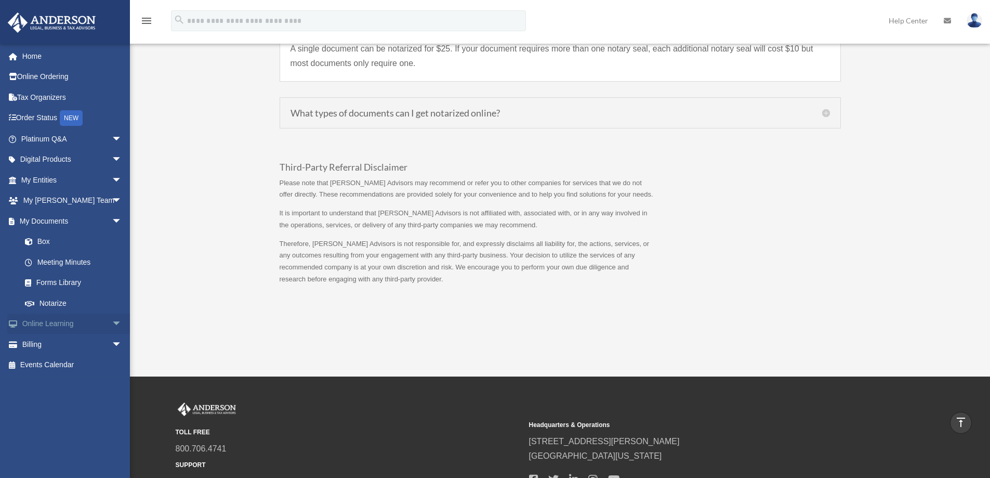
click at [62, 321] on link "Online Learning arrow_drop_down" at bounding box center [72, 323] width 130 height 21
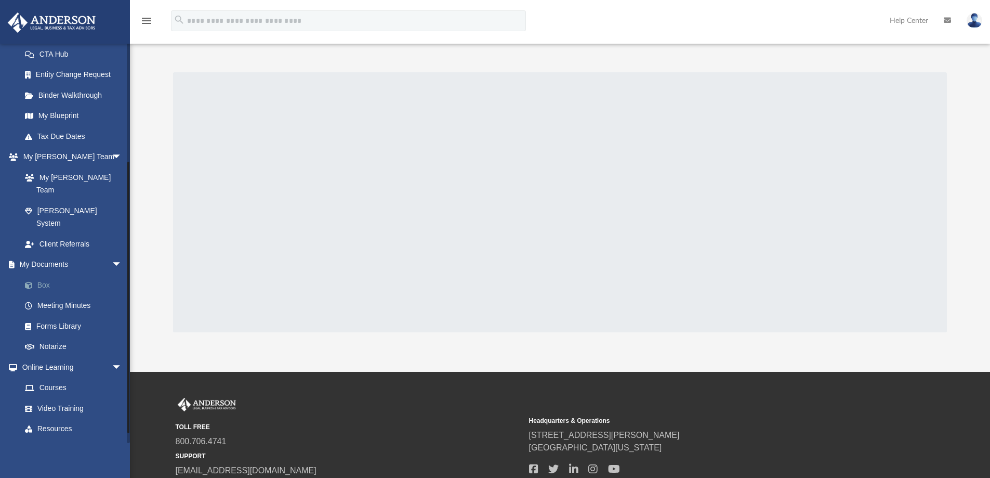
scroll to position [181, 0]
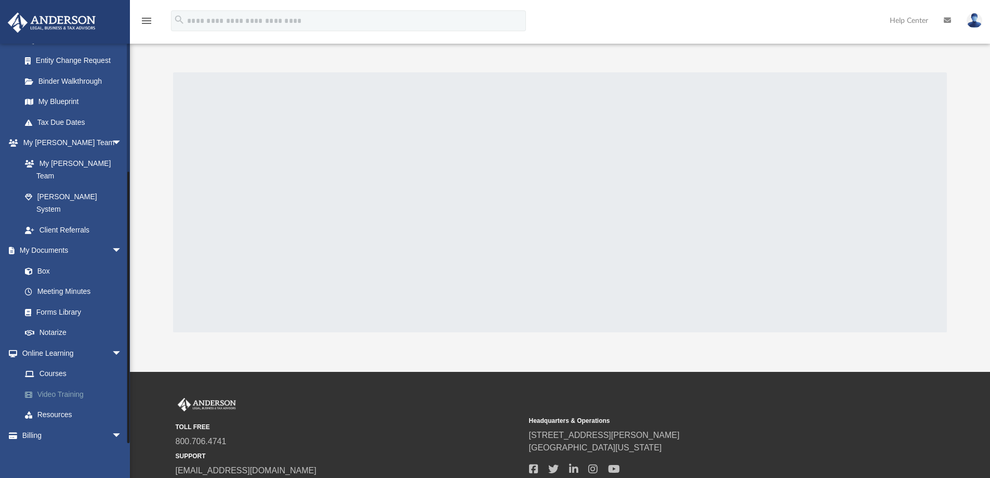
click at [79, 384] on link "Video Training" at bounding box center [76, 394] width 123 height 21
click at [68, 384] on link "Video Training" at bounding box center [76, 394] width 123 height 21
click at [64, 363] on link "Courses" at bounding box center [76, 373] width 123 height 21
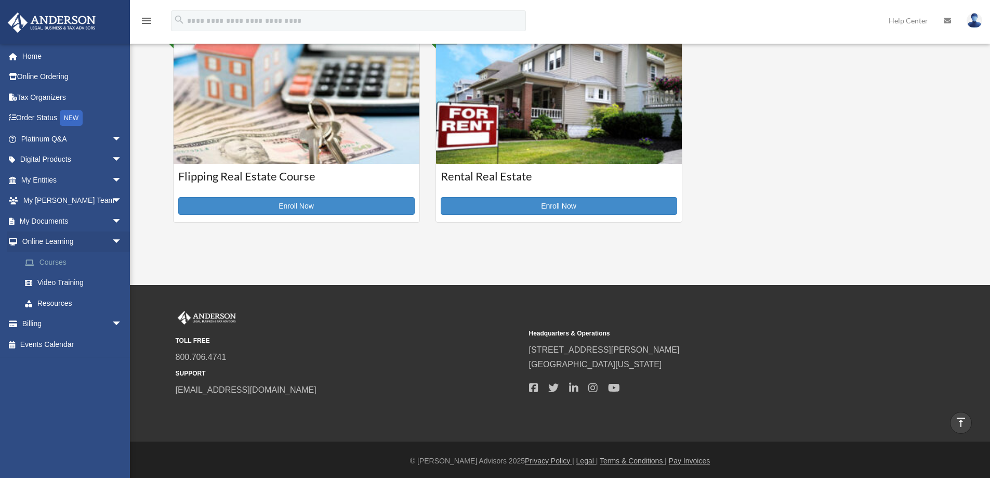
scroll to position [464, 0]
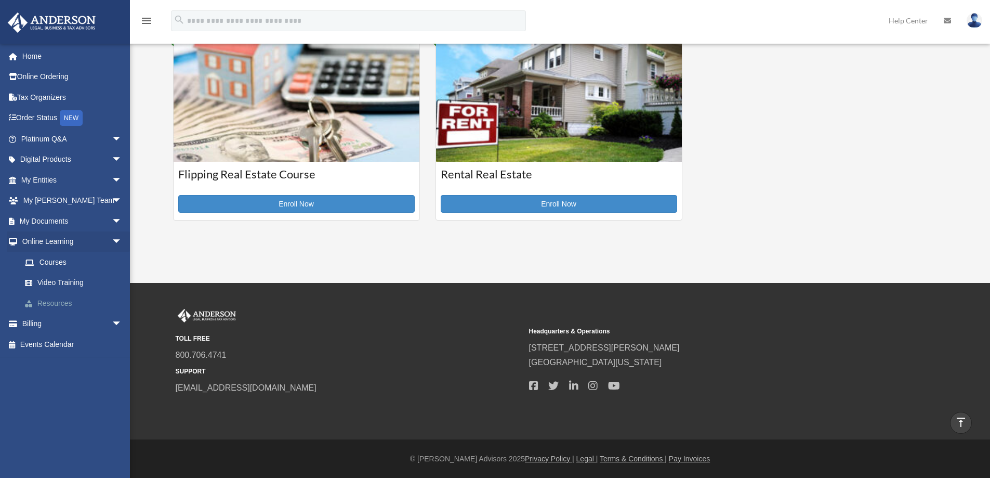
click at [61, 301] on link "Resources" at bounding box center [76, 303] width 123 height 21
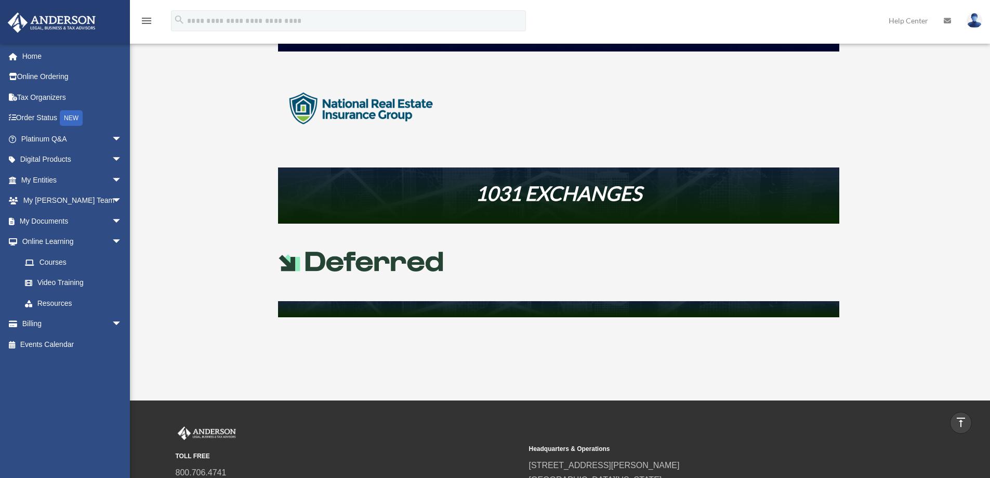
scroll to position [416, 0]
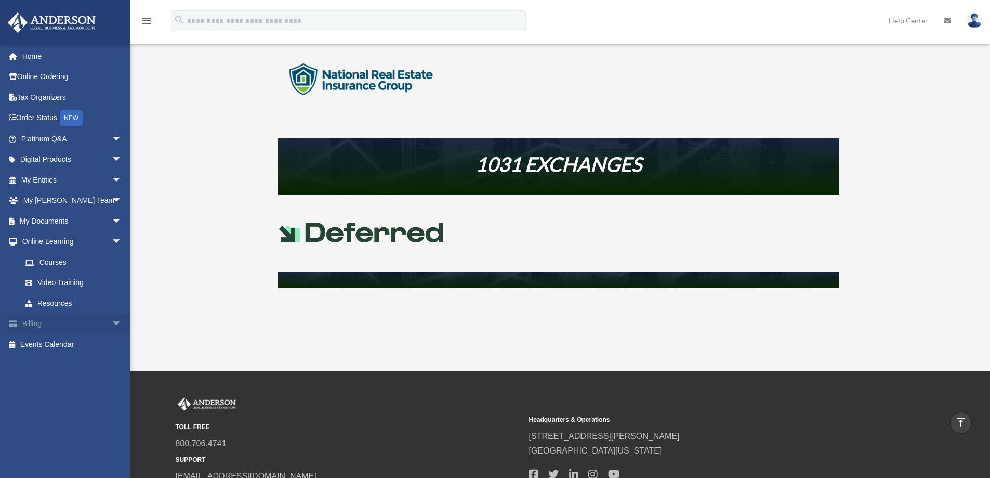
click at [65, 327] on link "Billing arrow_drop_down" at bounding box center [72, 323] width 130 height 21
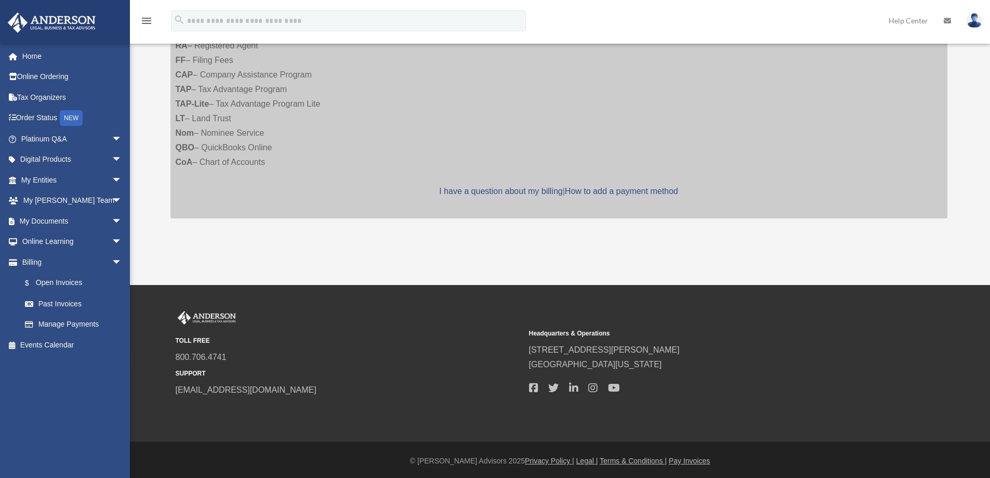
scroll to position [263, 0]
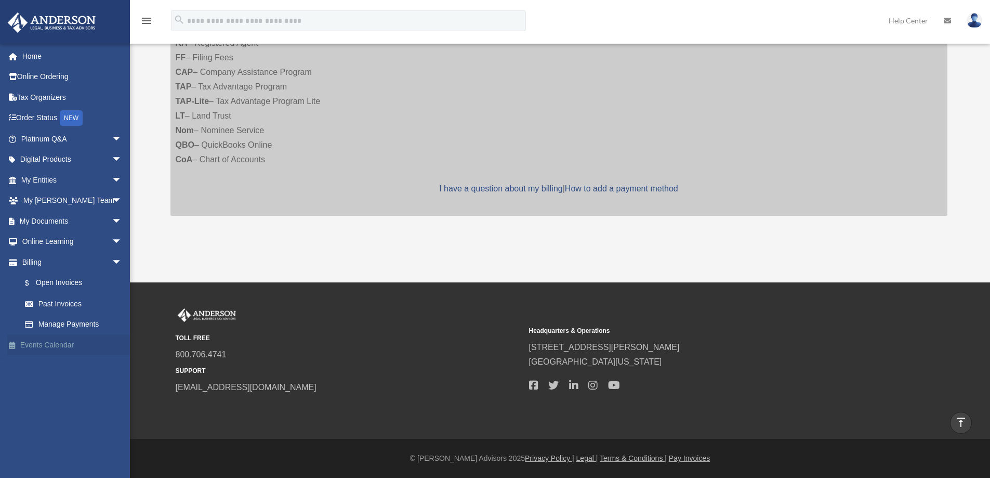
click at [70, 341] on link "Events Calendar" at bounding box center [72, 344] width 130 height 21
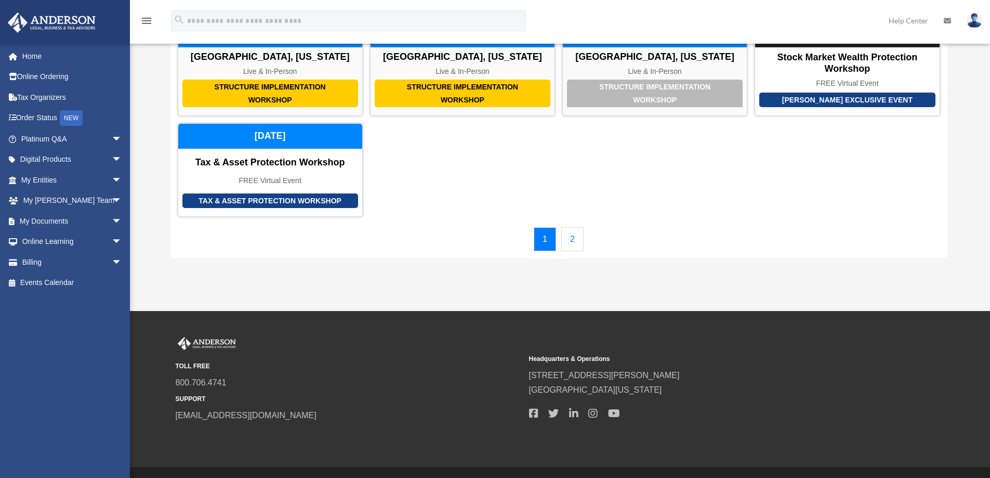
scroll to position [104, 0]
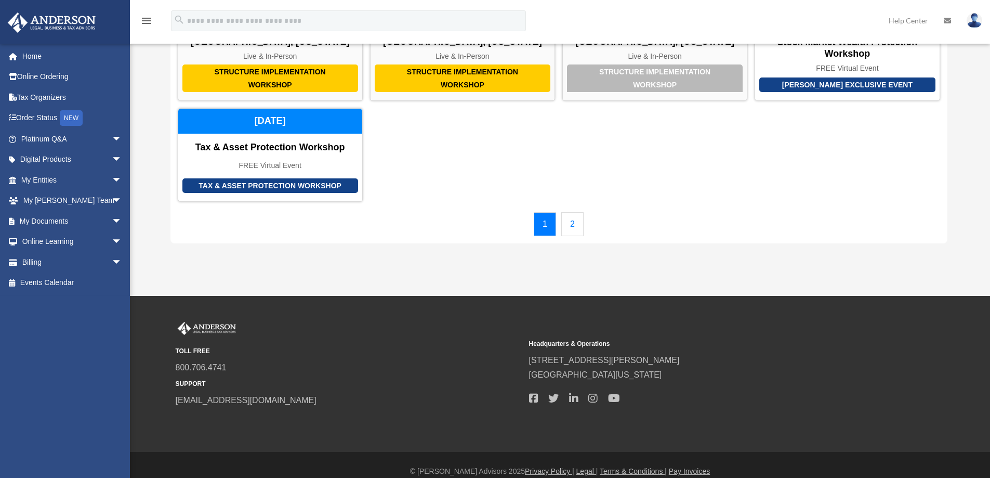
click at [575, 228] on link "2" at bounding box center [572, 224] width 22 height 24
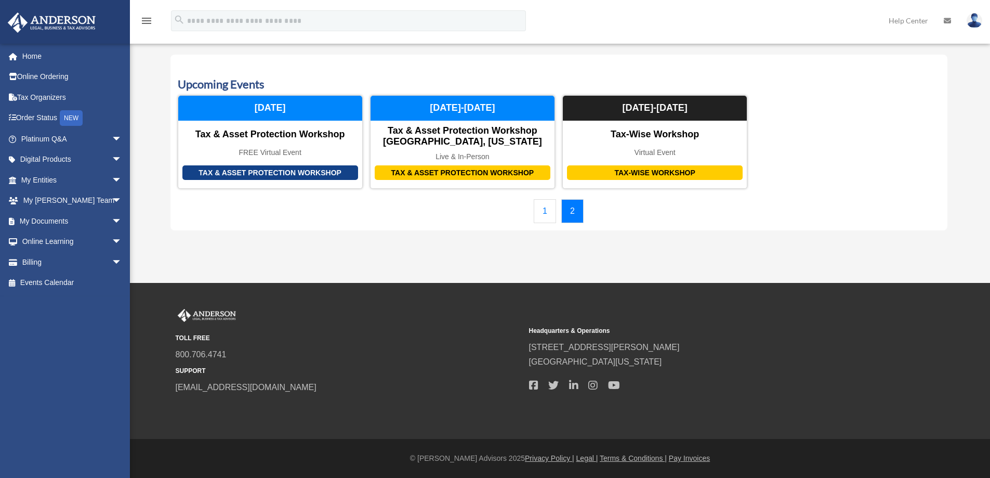
click at [548, 205] on link "1" at bounding box center [545, 211] width 22 height 24
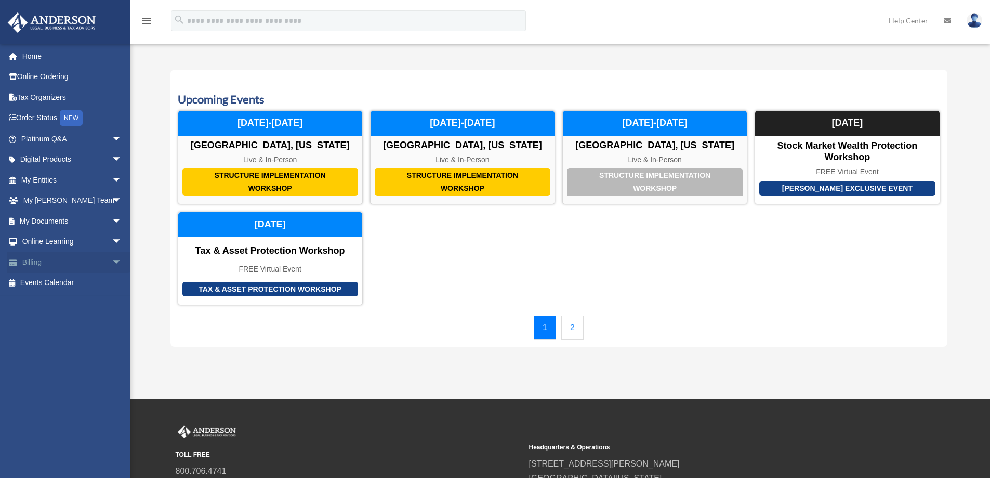
scroll to position [0, 0]
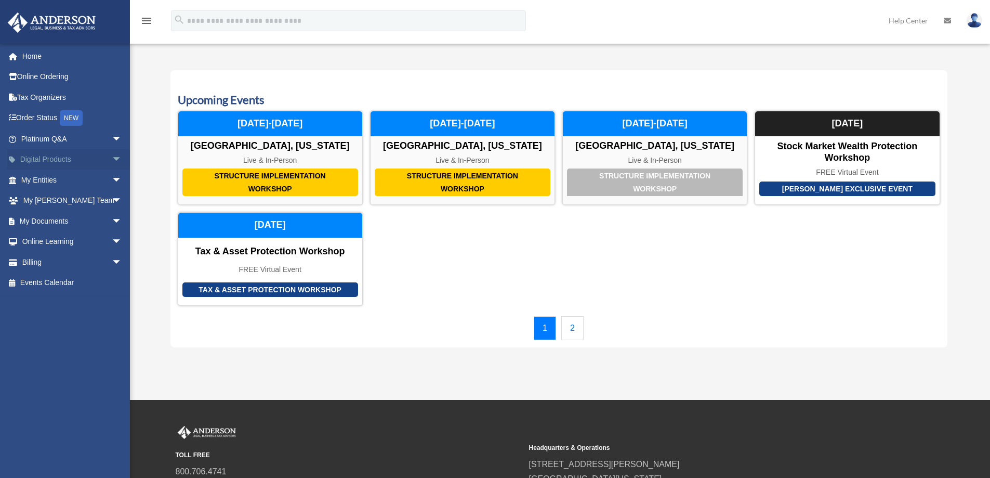
click at [62, 164] on link "Digital Products arrow_drop_down" at bounding box center [72, 159] width 130 height 21
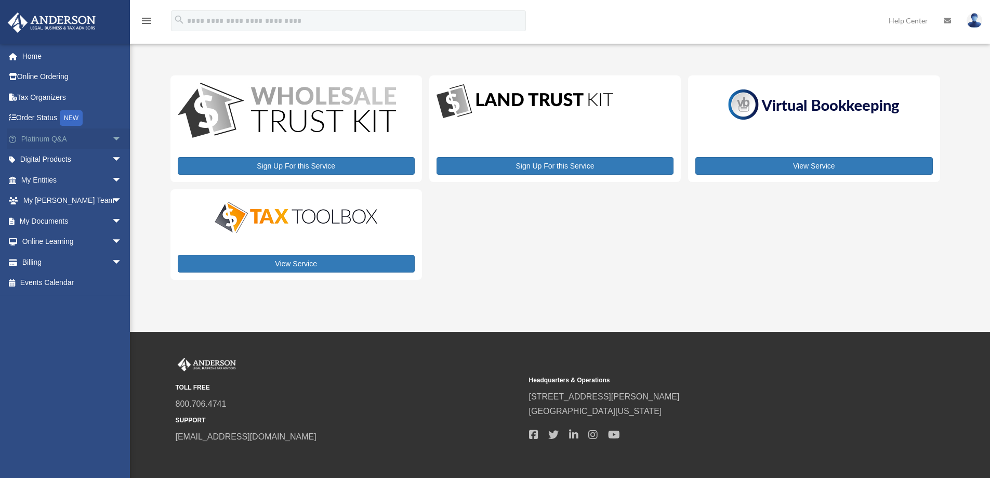
click at [62, 141] on link "Platinum Q&A arrow_drop_down" at bounding box center [72, 138] width 130 height 21
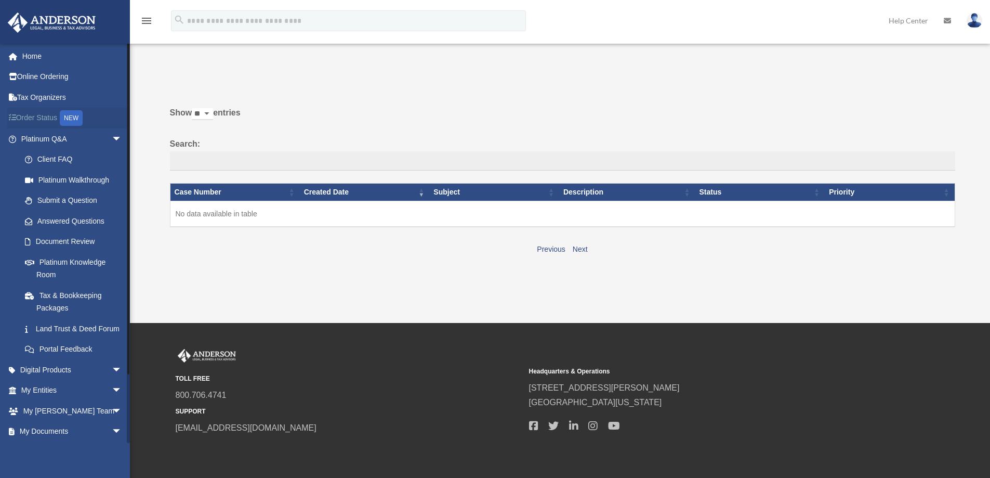
click at [38, 120] on link "Order Status NEW" at bounding box center [72, 118] width 130 height 21
click at [43, 57] on link "Home" at bounding box center [72, 56] width 130 height 21
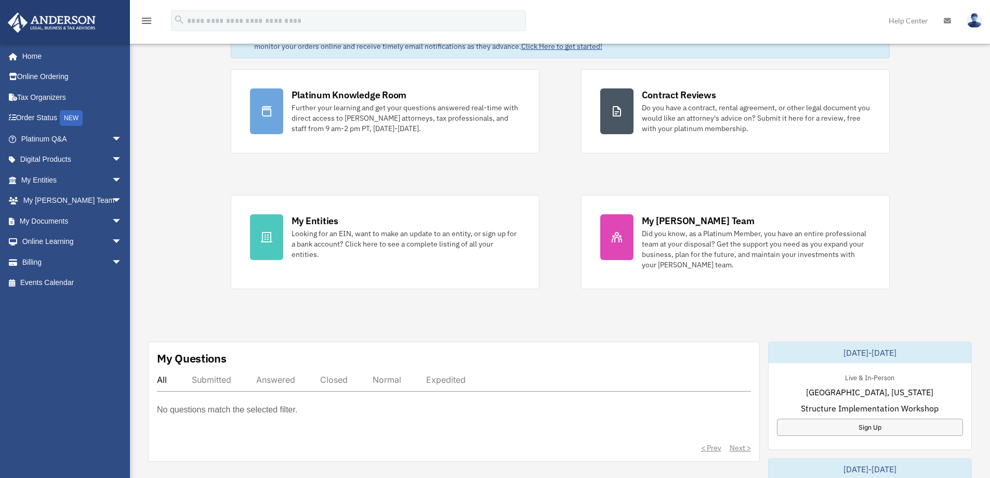
scroll to position [52, 0]
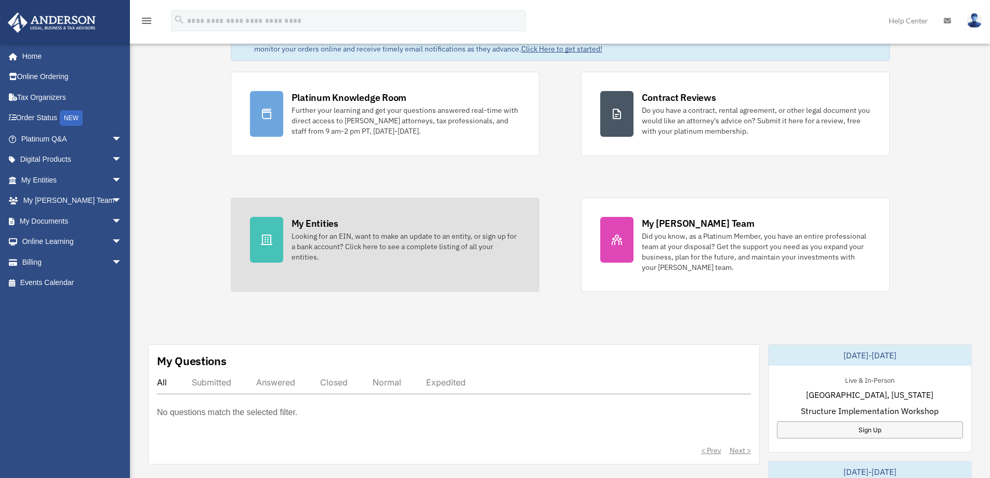
click at [309, 237] on div "Looking for an EIN, want to make an update to an entity, or sign up for a bank …" at bounding box center [406, 246] width 229 height 31
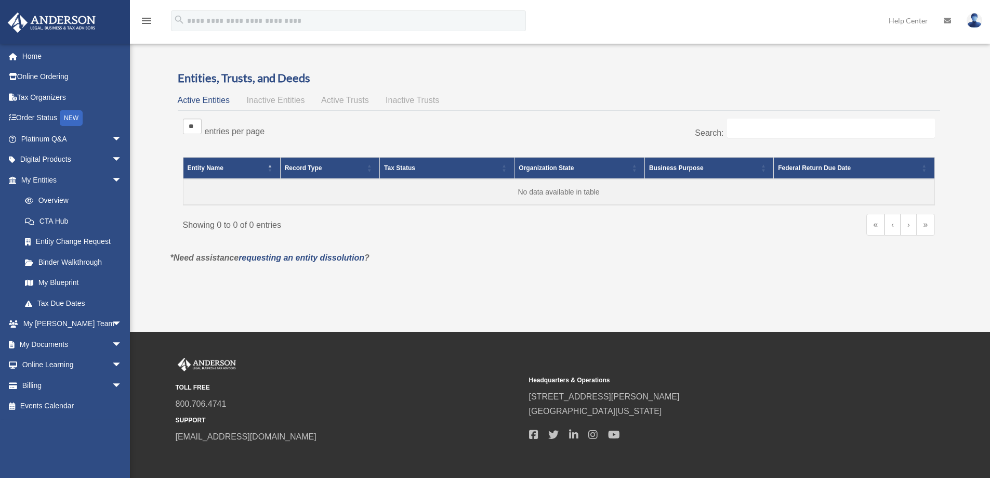
click at [242, 99] on div "Active Entities Inactive Entities Active Trusts Inactive Trusts" at bounding box center [559, 100] width 762 height 15
click at [257, 101] on span "Inactive Entities" at bounding box center [275, 100] width 58 height 9
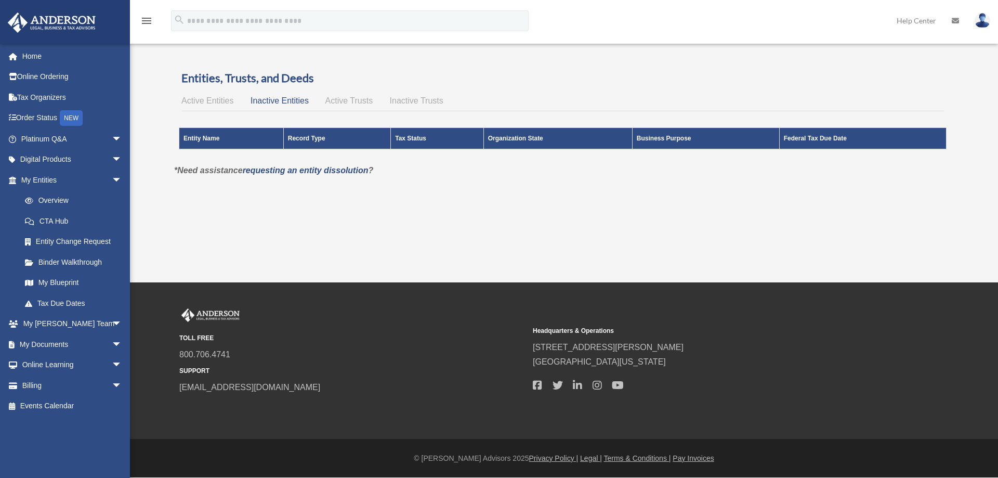
click at [281, 98] on span "Inactive Entities" at bounding box center [279, 100] width 58 height 9
click at [329, 101] on span "Active Trusts" at bounding box center [349, 100] width 48 height 9
click at [353, 102] on span "Active Trusts" at bounding box center [349, 100] width 48 height 9
click at [420, 104] on div "Active Entities Inactive Entities Active Trusts Inactive Trusts" at bounding box center [562, 101] width 762 height 15
click at [217, 99] on span "Active Entities" at bounding box center [207, 100] width 52 height 9
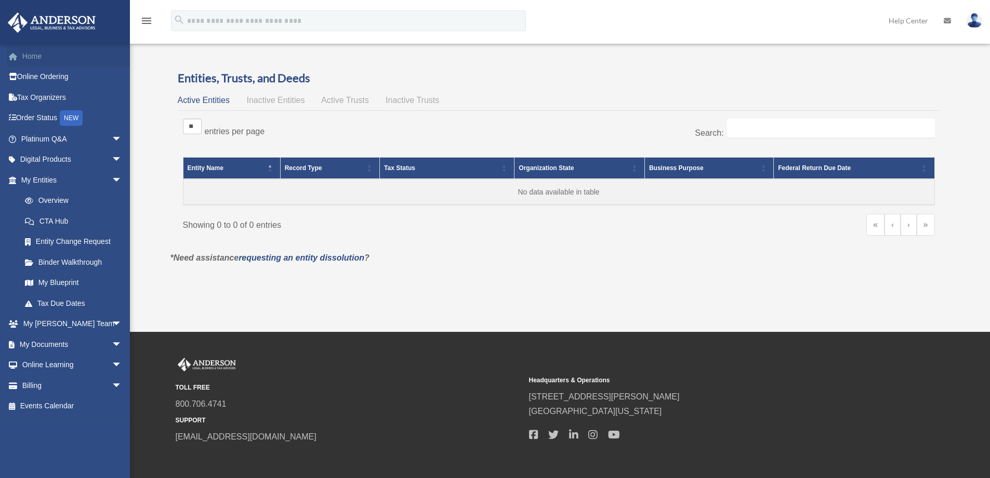
click at [47, 54] on link "Home" at bounding box center [72, 56] width 130 height 21
click at [97, 177] on link "My Entities arrow_drop_down" at bounding box center [72, 179] width 130 height 21
click at [112, 181] on span "arrow_drop_down" at bounding box center [122, 179] width 21 height 21
click at [71, 24] on img at bounding box center [52, 22] width 94 height 20
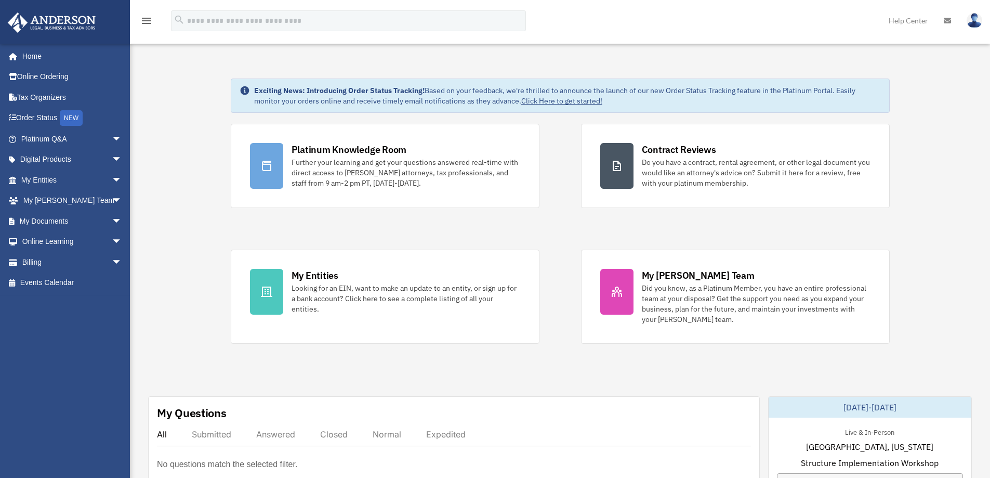
drag, startPoint x: 296, startPoint y: 4, endPoint x: 207, endPoint y: 56, distance: 103.2
